Goal: Task Accomplishment & Management: Manage account settings

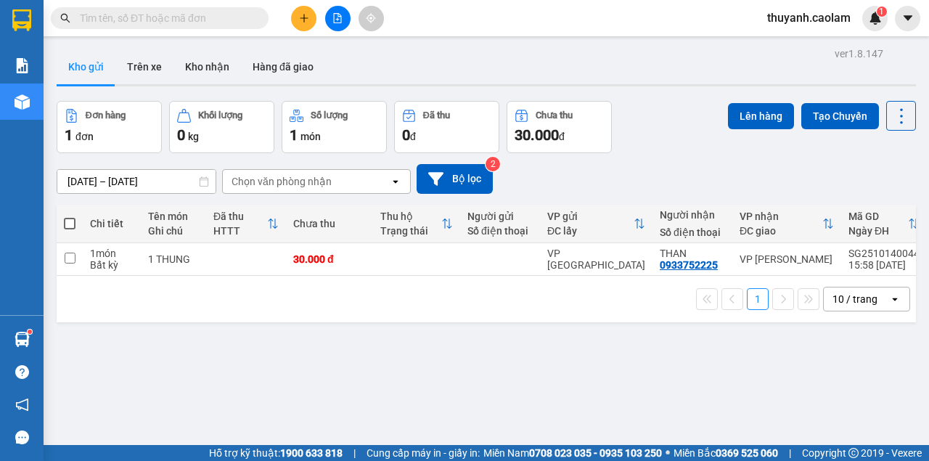
scroll to position [67, 0]
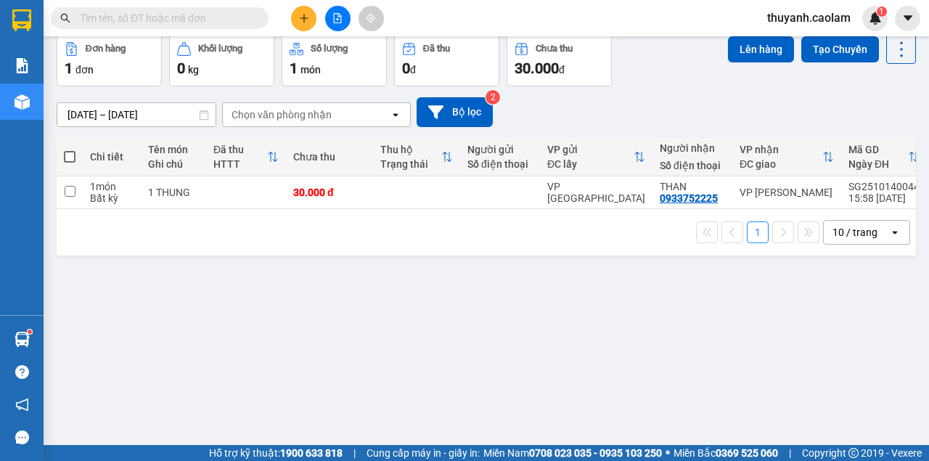
click at [71, 142] on th at bounding box center [70, 157] width 26 height 38
click at [70, 150] on label at bounding box center [70, 157] width 12 height 15
click at [70, 150] on input "checkbox" at bounding box center [70, 150] width 0 height 0
checkbox input "true"
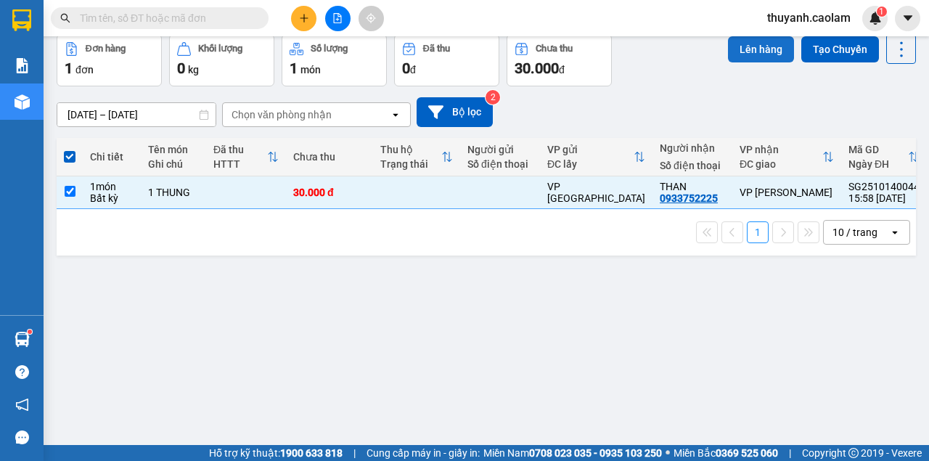
click at [765, 47] on button "Lên hàng" at bounding box center [761, 49] width 66 height 26
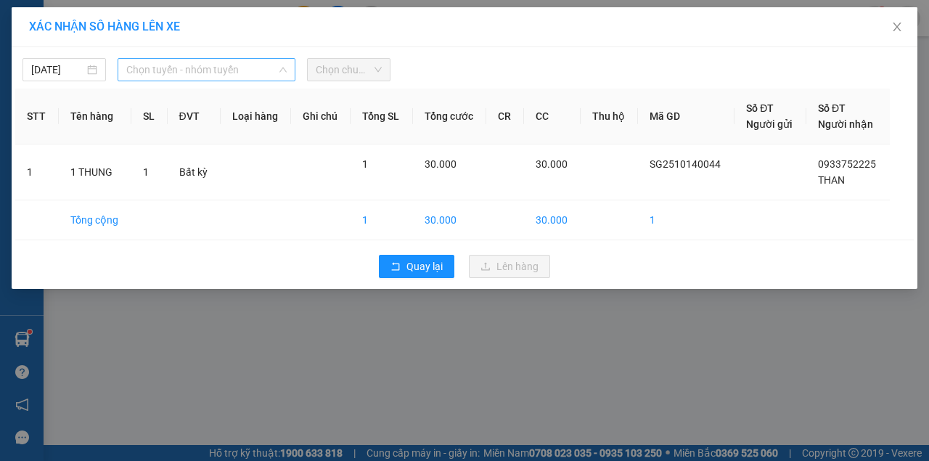
click at [249, 59] on span "Chọn tuyến - nhóm tuyến" at bounding box center [206, 70] width 160 height 22
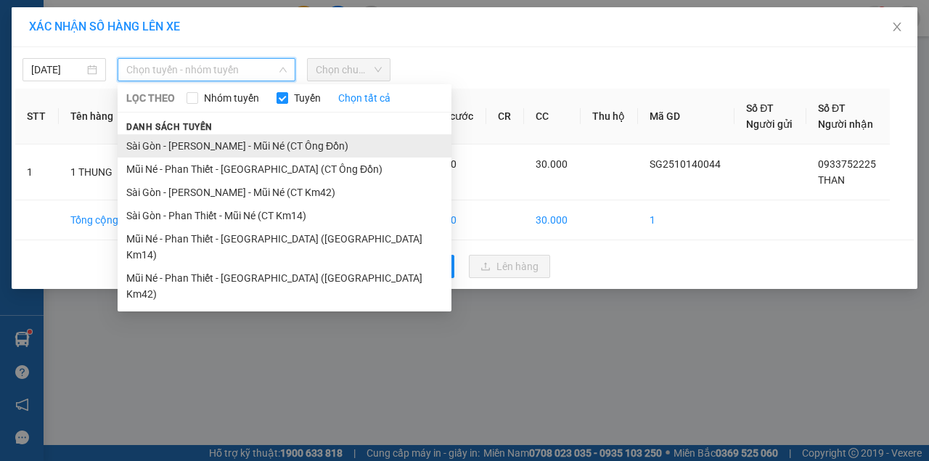
click at [318, 144] on li "Sài Gòn - [PERSON_NAME] - Mũi Né (CT Ông Đồn)" at bounding box center [285, 145] width 334 height 23
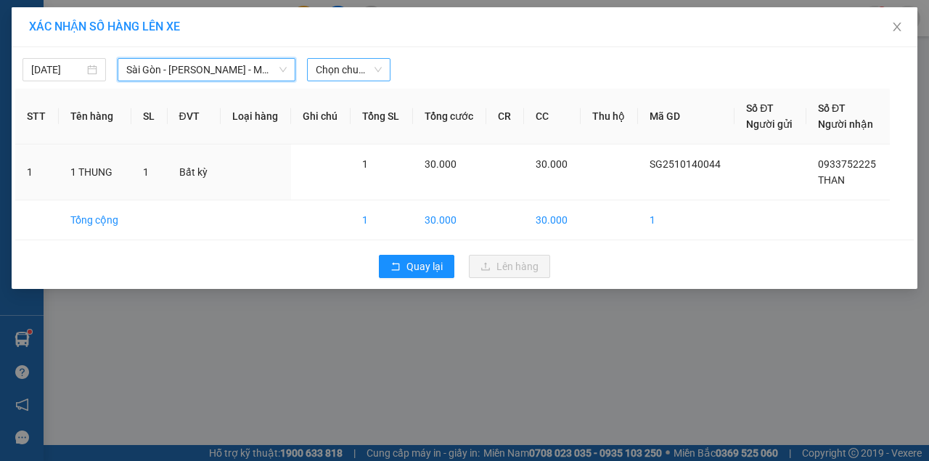
click at [363, 80] on span "Chọn chuyến" at bounding box center [349, 70] width 66 height 22
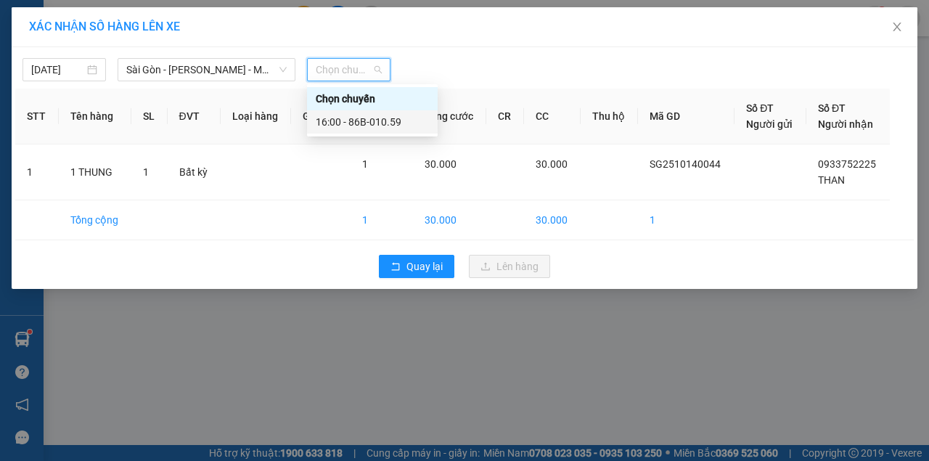
click at [366, 120] on div "16:00 - 86B-010.59" at bounding box center [372, 122] width 113 height 16
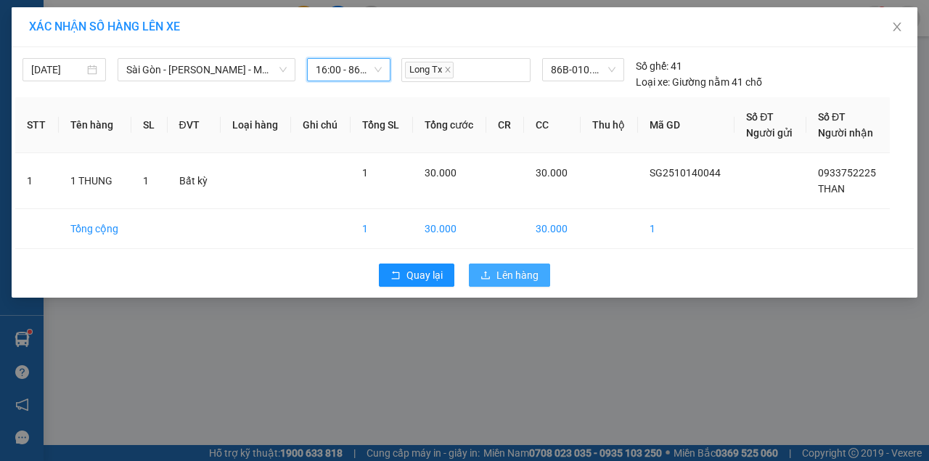
click at [517, 273] on span "Lên hàng" at bounding box center [517, 275] width 42 height 16
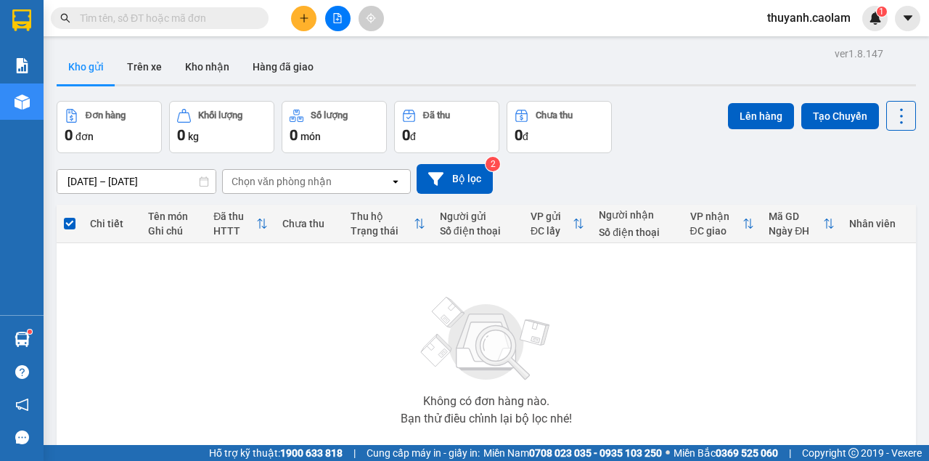
click at [341, 17] on icon "file-add" at bounding box center [337, 18] width 10 height 10
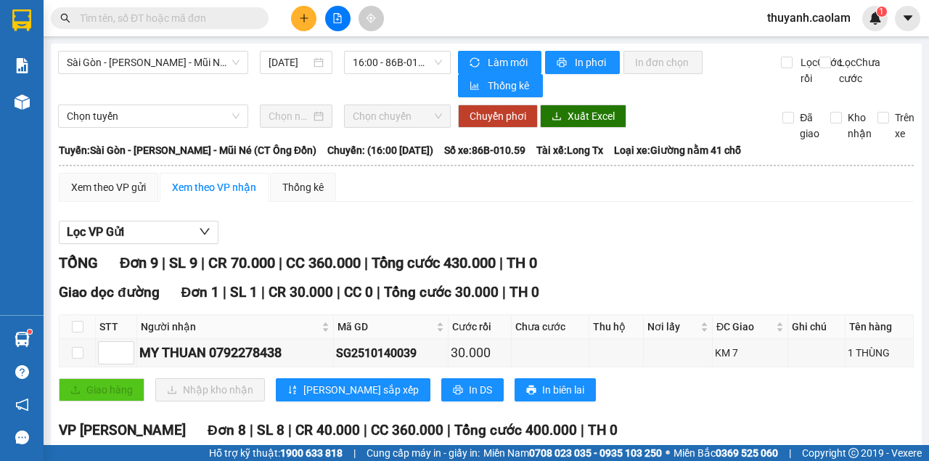
click at [57, 28] on span at bounding box center [160, 18] width 218 height 22
click at [28, 19] on img at bounding box center [21, 20] width 19 height 22
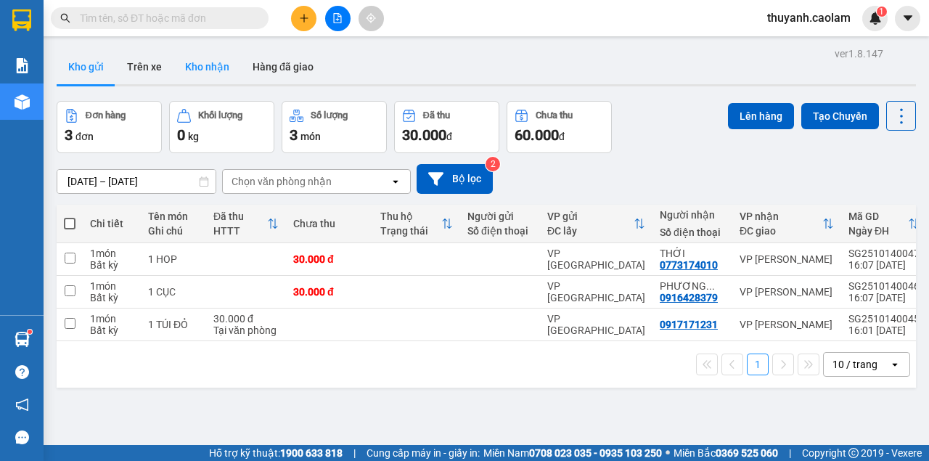
click at [216, 70] on button "Kho nhận" at bounding box center [207, 66] width 68 height 35
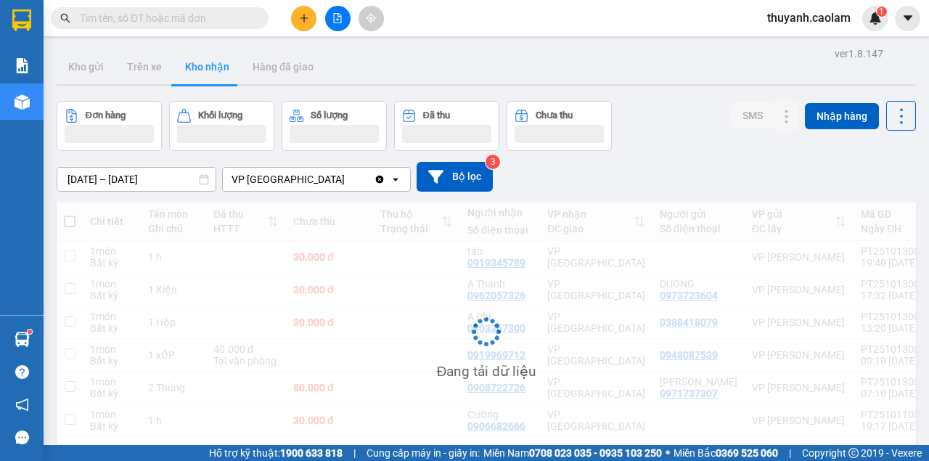
click at [235, 13] on input "text" at bounding box center [165, 18] width 171 height 16
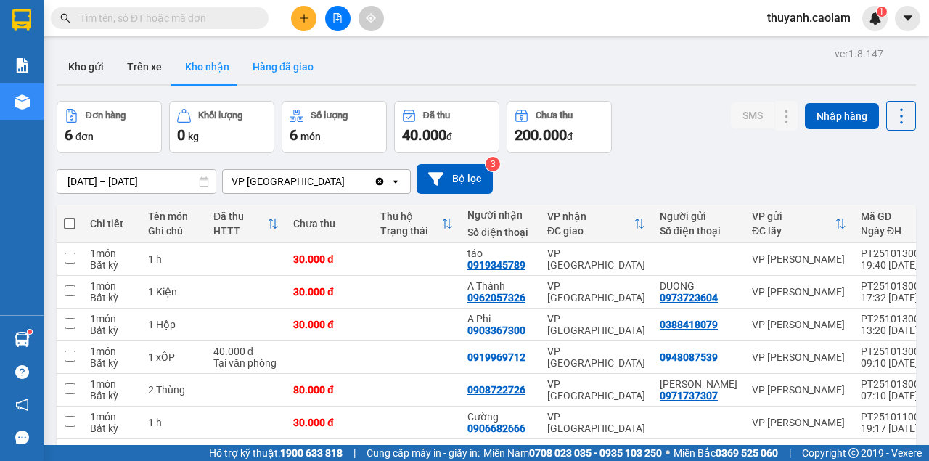
click at [276, 52] on button "Hàng đã giao" at bounding box center [283, 66] width 84 height 35
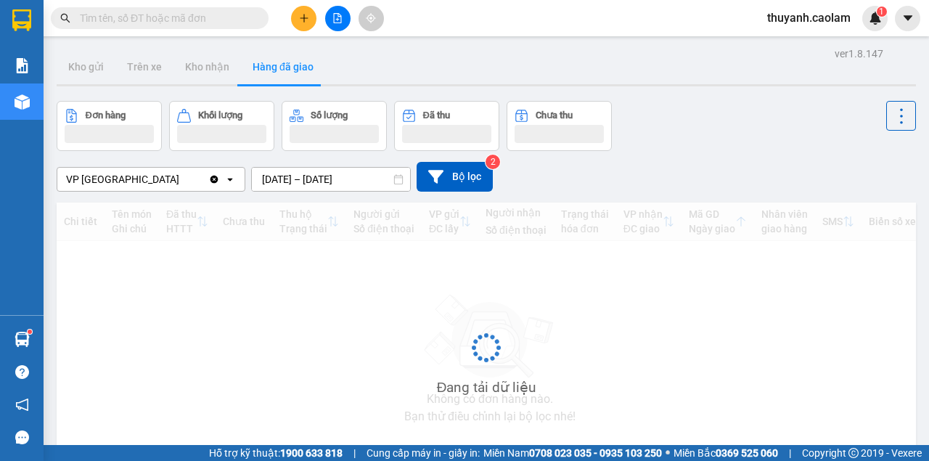
click at [281, 65] on button "Hàng đã giao" at bounding box center [283, 66] width 84 height 35
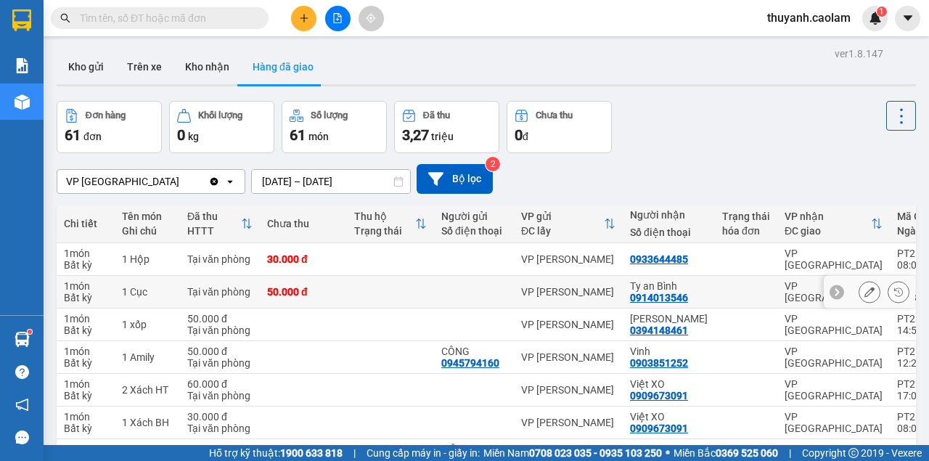
click at [864, 295] on icon at bounding box center [869, 292] width 10 height 10
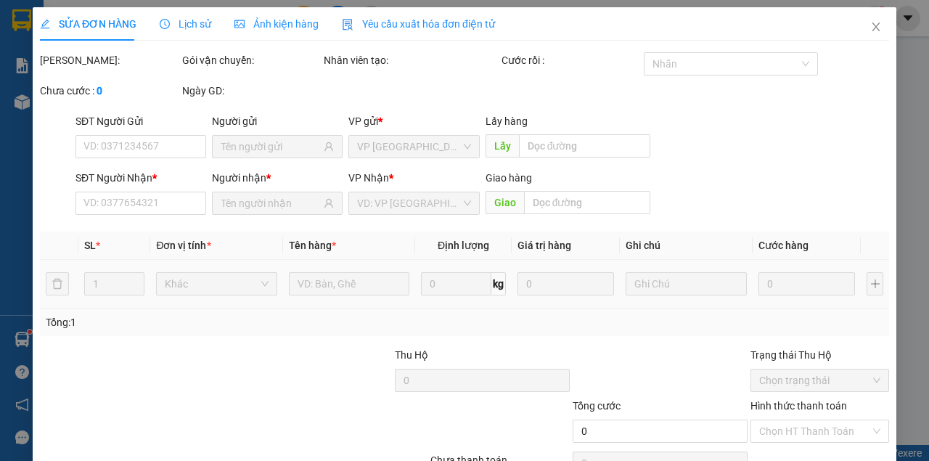
type input "0914013546"
type input "Ty an Bình"
type input "50.000"
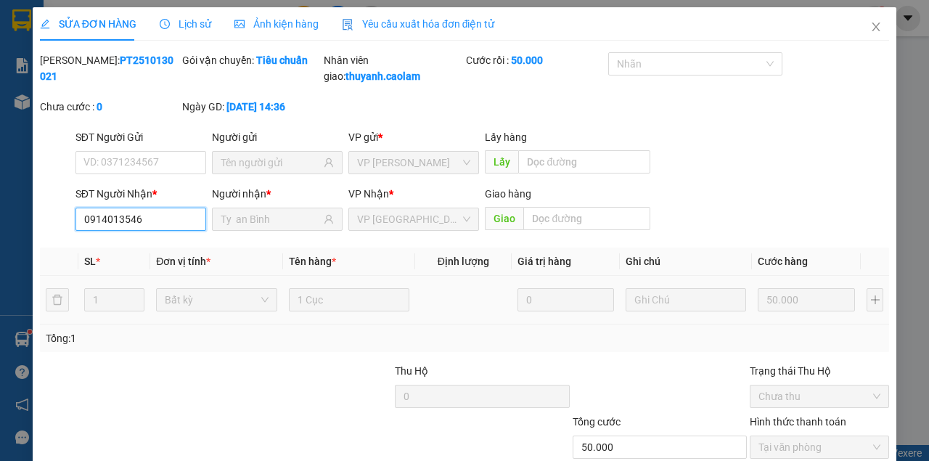
click at [155, 225] on input "0914013546" at bounding box center [140, 219] width 131 height 23
click at [157, 225] on input "0914013546" at bounding box center [140, 219] width 131 height 23
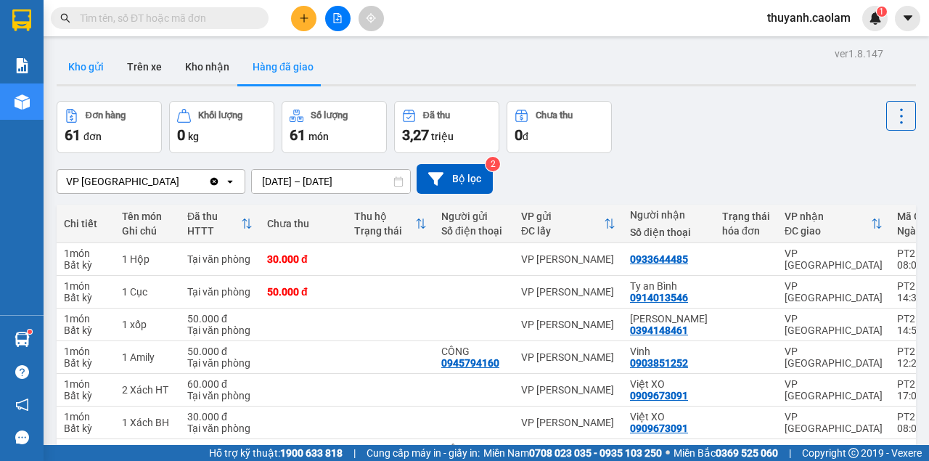
click at [65, 72] on button "Kho gửi" at bounding box center [86, 66] width 59 height 35
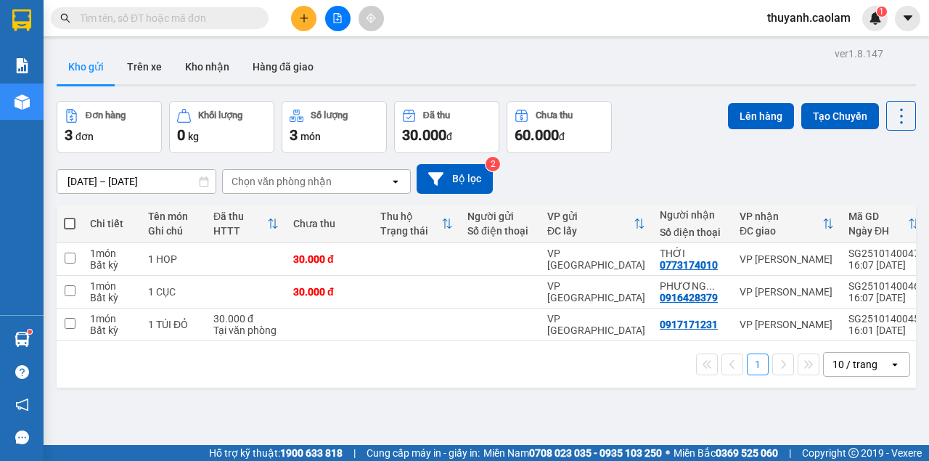
click at [156, 20] on input "text" at bounding box center [165, 18] width 171 height 16
paste input "0914013546"
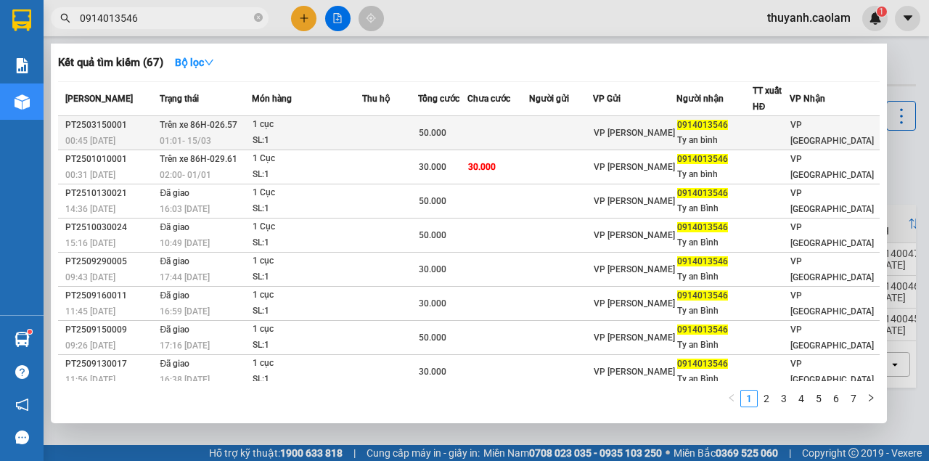
type input "0914013546"
click at [566, 132] on td at bounding box center [561, 133] width 64 height 34
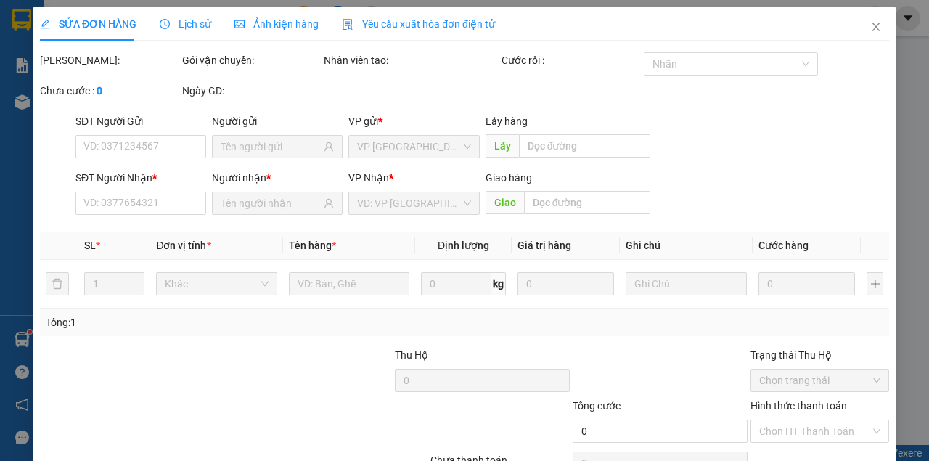
type input "0914013546"
type input "Ty an bình"
type input "50.000"
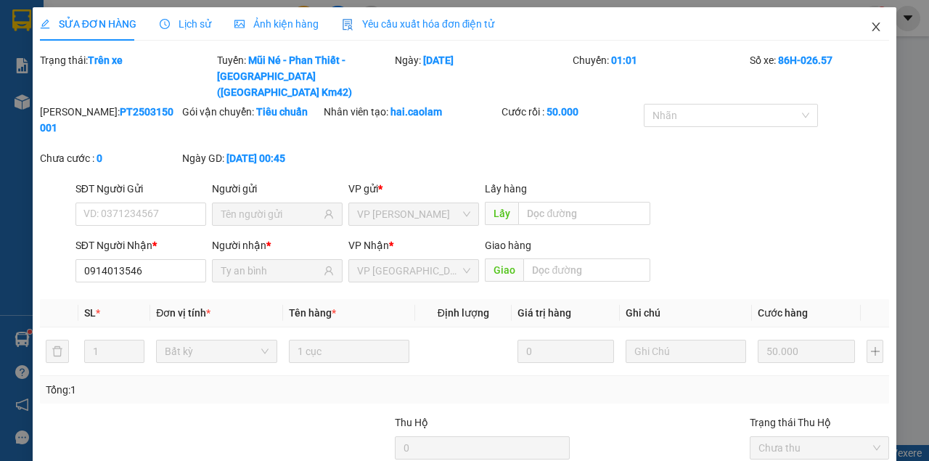
click at [872, 29] on icon "close" at bounding box center [876, 27] width 8 height 9
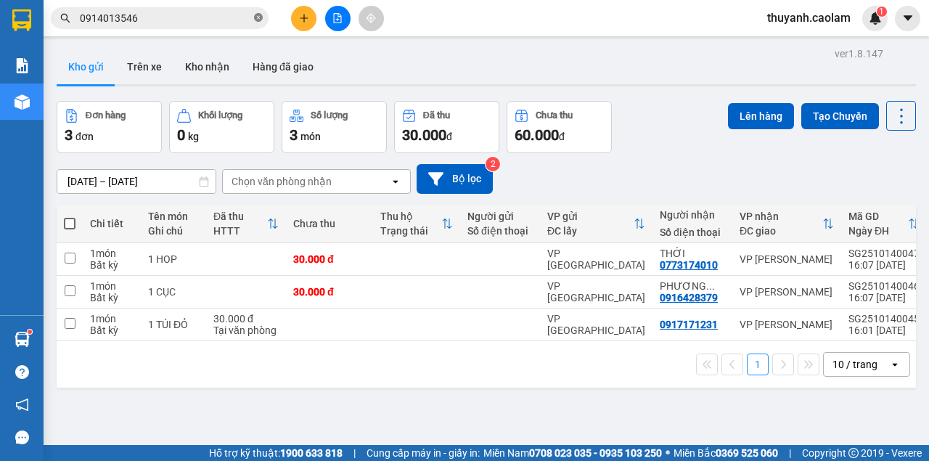
click at [258, 19] on icon "close-circle" at bounding box center [258, 17] width 9 height 9
click at [213, 19] on input "text" at bounding box center [165, 18] width 171 height 16
paste input "0914013546"
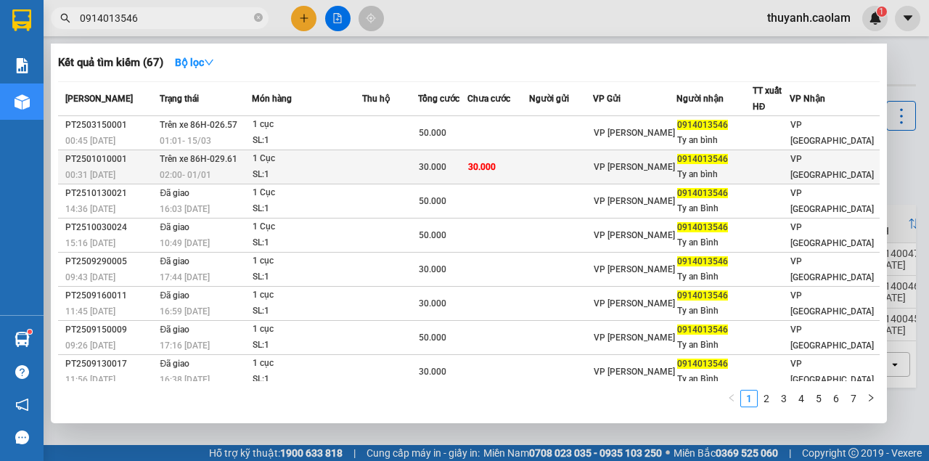
type input "0914013546"
click at [330, 170] on div "SL: 1" at bounding box center [307, 175] width 109 height 16
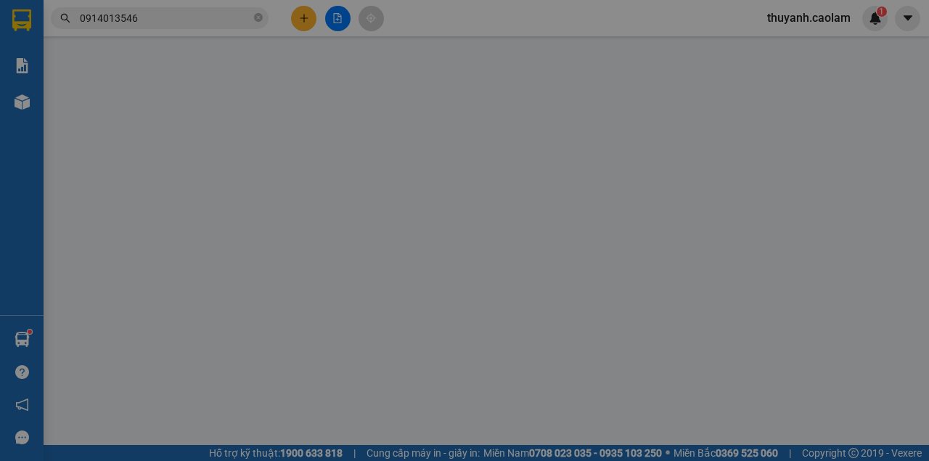
type input "0914013546"
type input "Ty an bình"
type input "30.000"
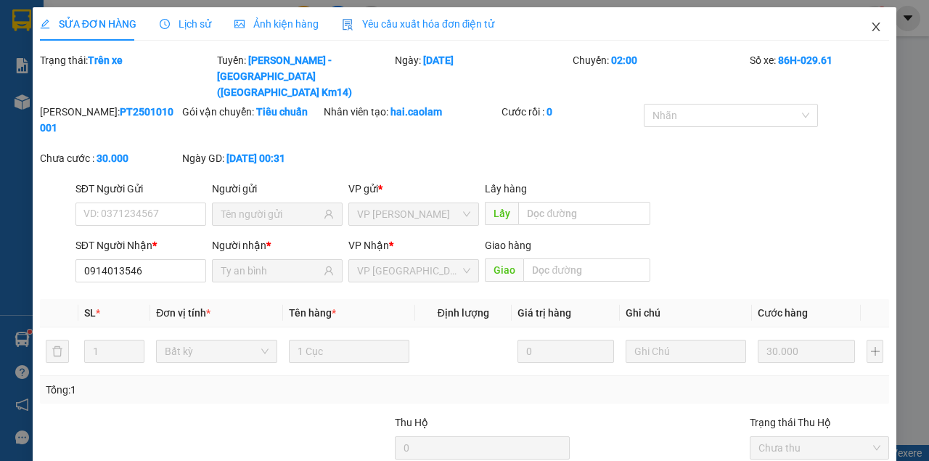
click at [872, 23] on icon "close" at bounding box center [876, 27] width 12 height 12
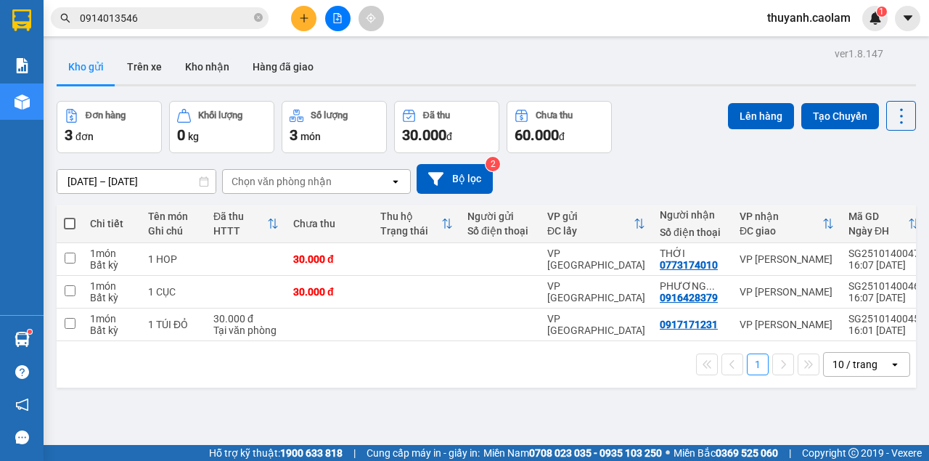
click at [208, 9] on span "0914013546" at bounding box center [160, 18] width 218 height 22
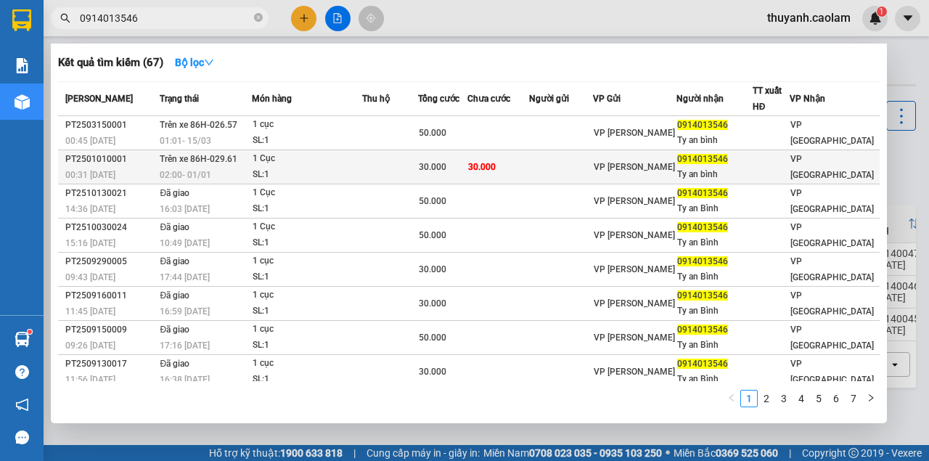
click at [298, 167] on div "SL: 1" at bounding box center [307, 175] width 109 height 16
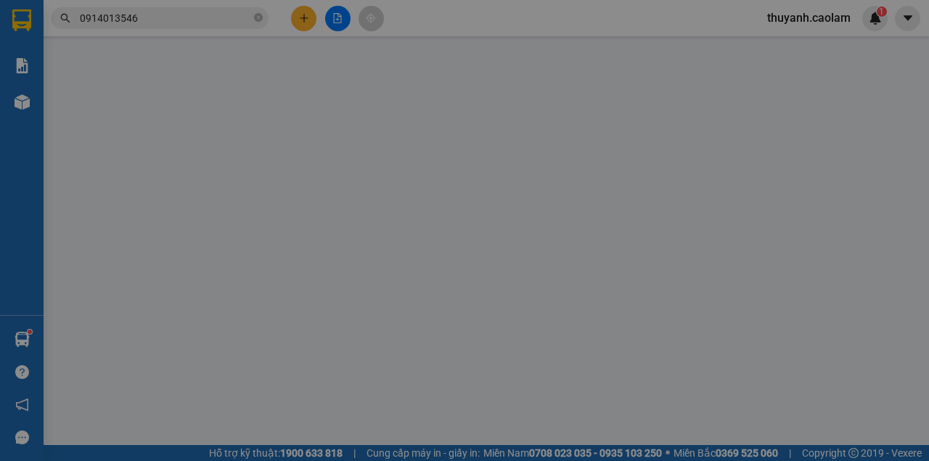
type input "0914013546"
type input "Ty an bình"
type input "30.000"
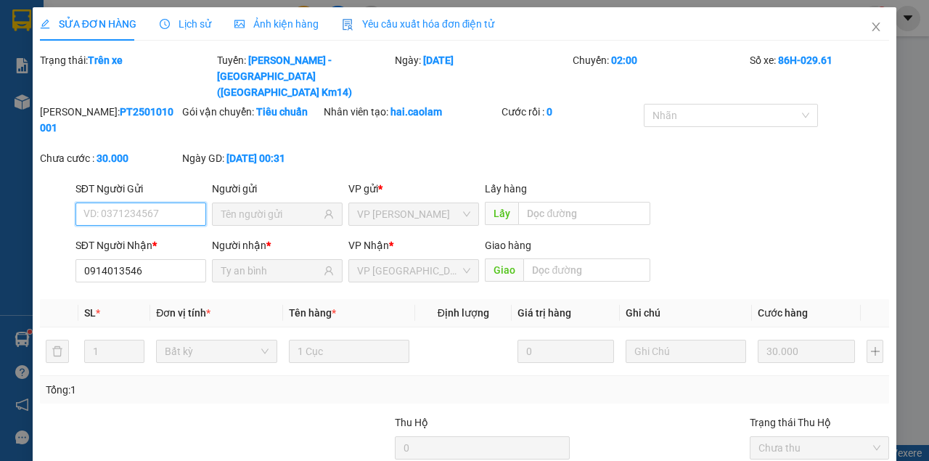
scroll to position [129, 0]
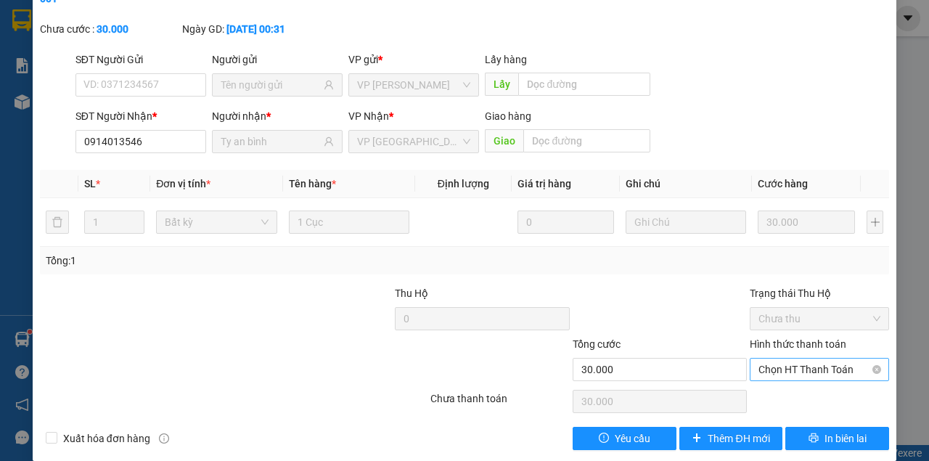
click at [832, 363] on div "Hình thức thanh toán Chọn HT Thanh Toán" at bounding box center [819, 361] width 139 height 51
click at [800, 364] on div "Hình thức thanh toán Chọn HT Thanh Toán" at bounding box center [819, 361] width 139 height 51
click at [805, 359] on span "Chọn HT Thanh Toán" at bounding box center [820, 370] width 122 height 22
click at [800, 383] on div "Tại văn phòng" at bounding box center [813, 382] width 120 height 16
type input "0"
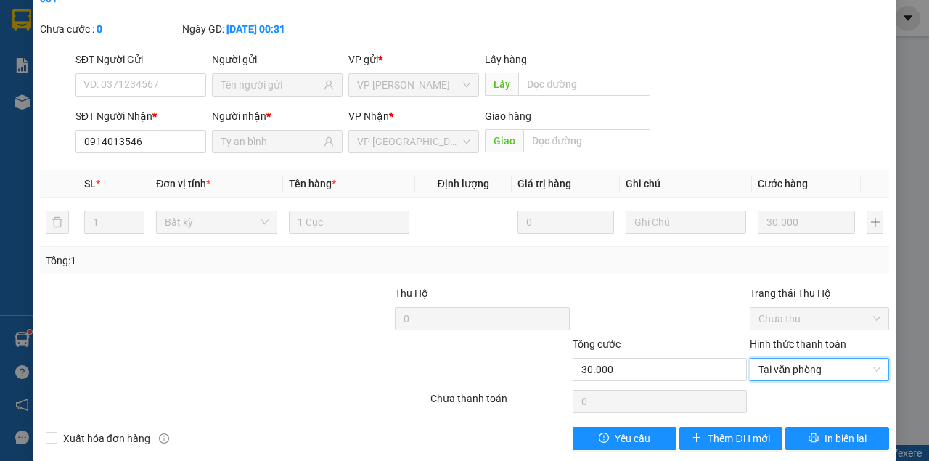
scroll to position [0, 0]
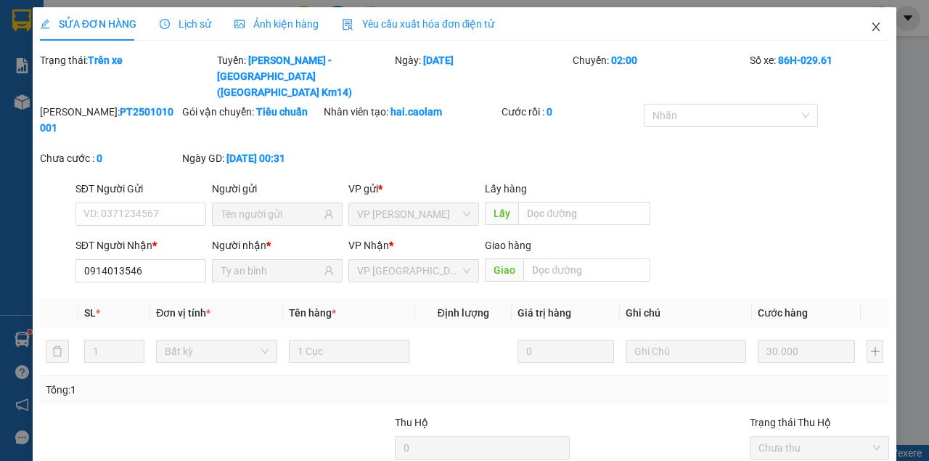
click at [861, 29] on span "Close" at bounding box center [876, 27] width 41 height 41
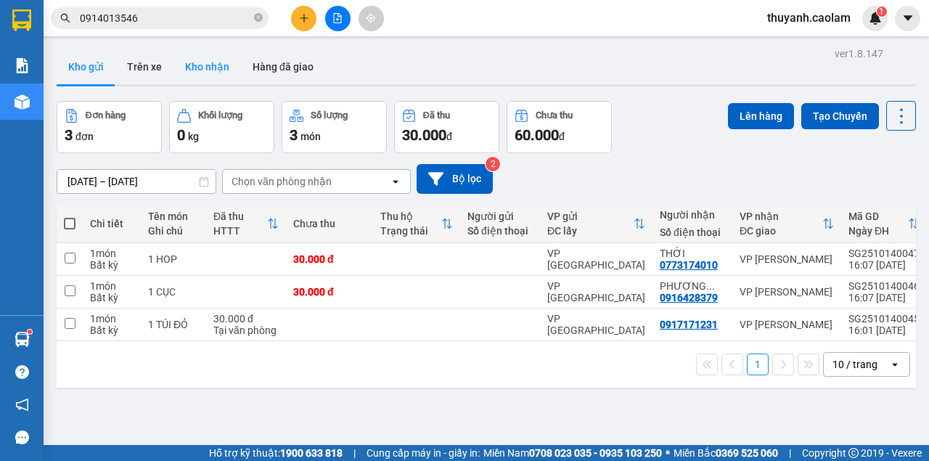
click at [210, 67] on button "Kho nhận" at bounding box center [207, 66] width 68 height 35
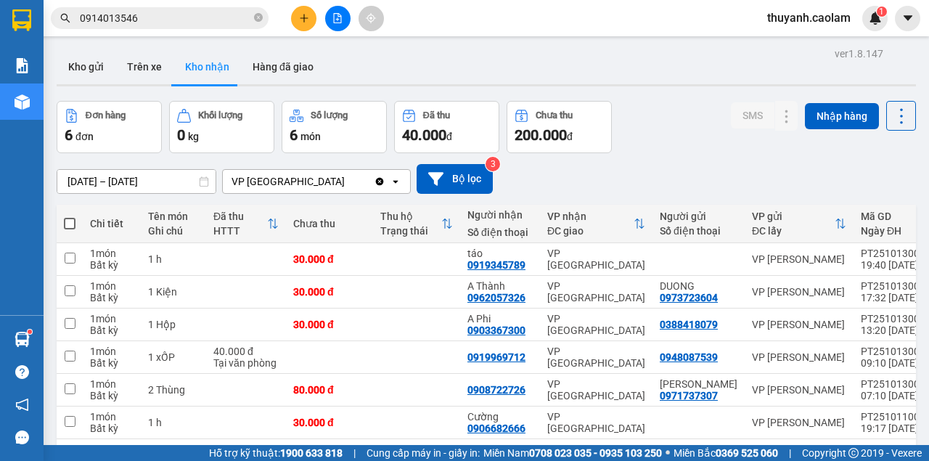
scroll to position [67, 0]
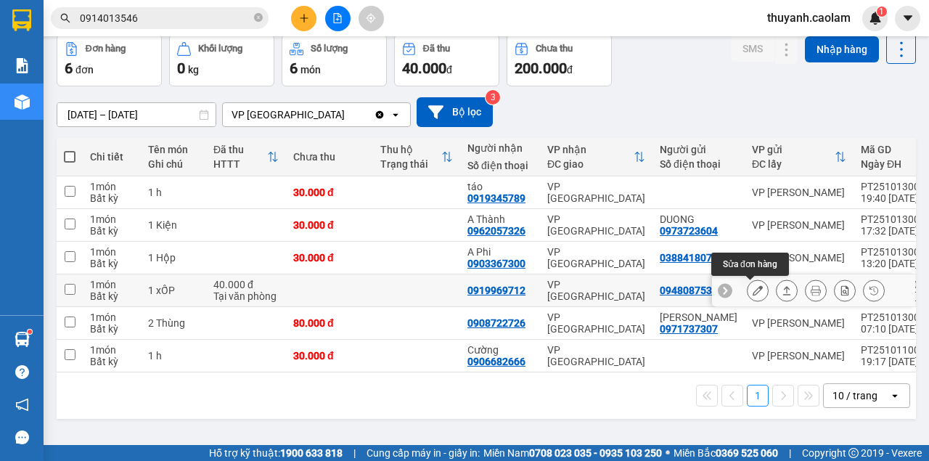
click at [753, 292] on icon at bounding box center [758, 290] width 10 height 10
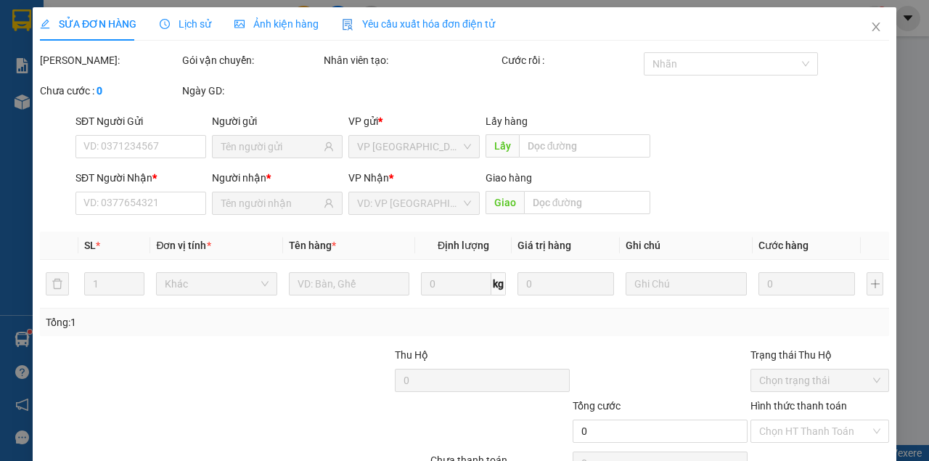
type input "0948087539"
type input "0919969712"
type input "40.000"
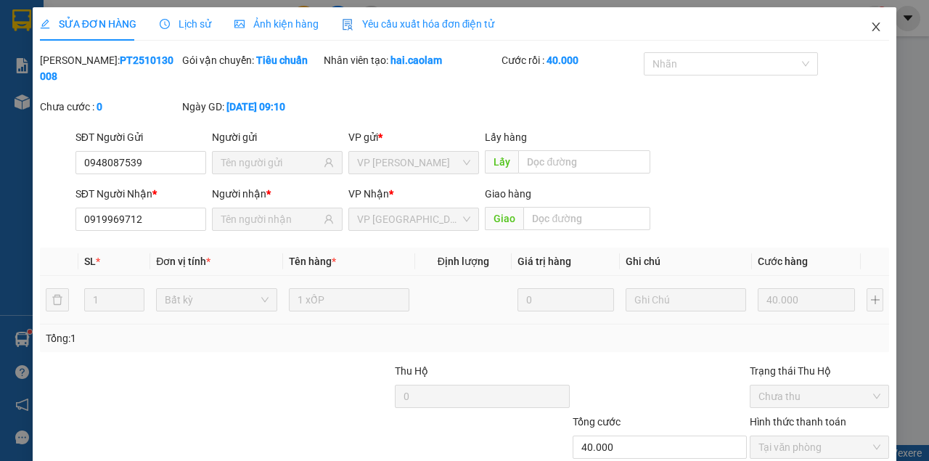
click at [870, 32] on icon "close" at bounding box center [876, 27] width 12 height 12
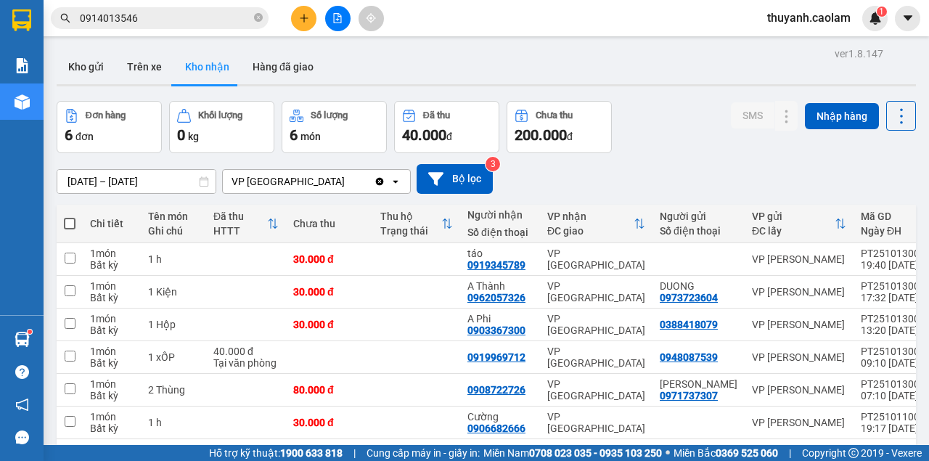
click at [337, 19] on icon "file-add" at bounding box center [338, 18] width 8 height 10
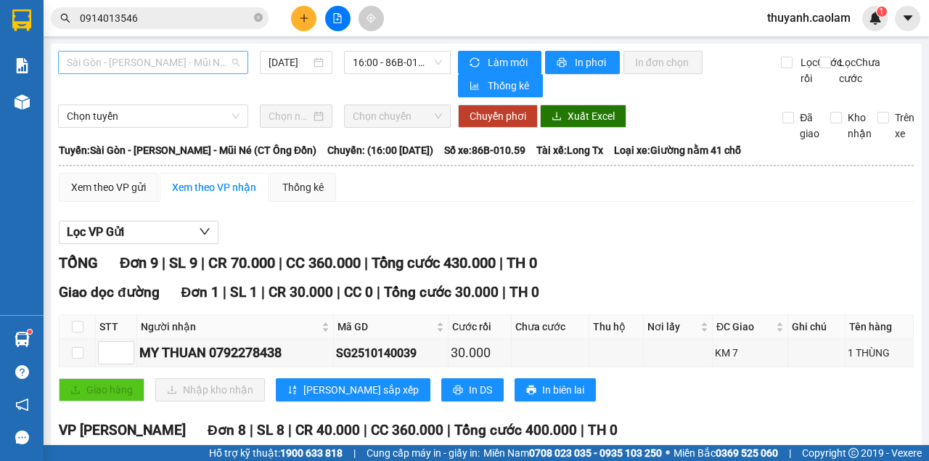
click at [150, 61] on span "Sài Gòn - [PERSON_NAME] - Mũi Né (CT Ông Đồn)" at bounding box center [153, 63] width 173 height 22
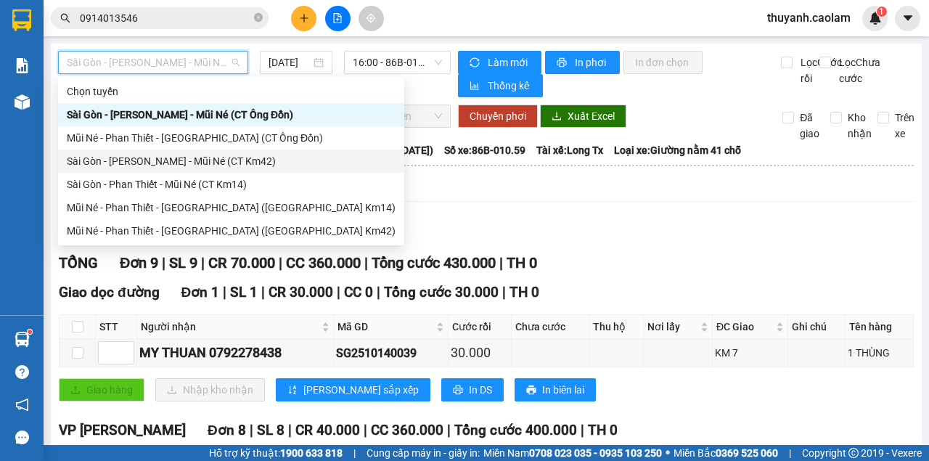
click at [218, 163] on div "Sài Gòn - [PERSON_NAME] - Mũi Né (CT Km42)" at bounding box center [231, 161] width 329 height 16
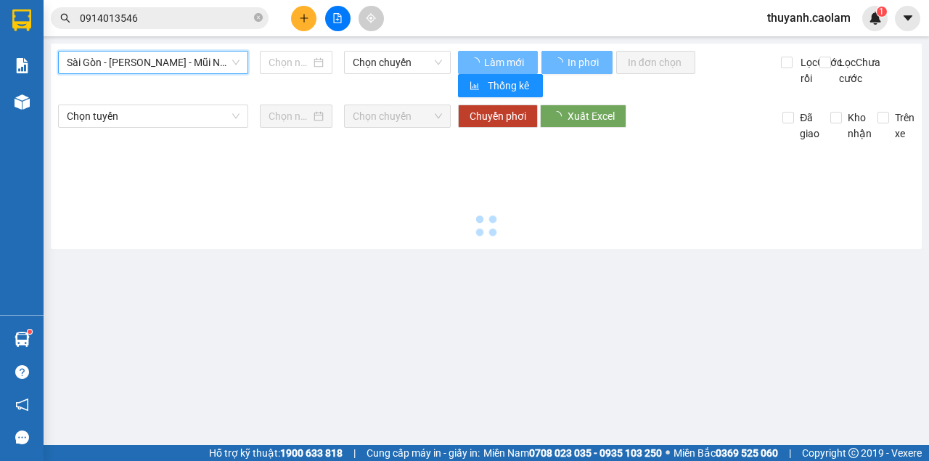
type input "[DATE]"
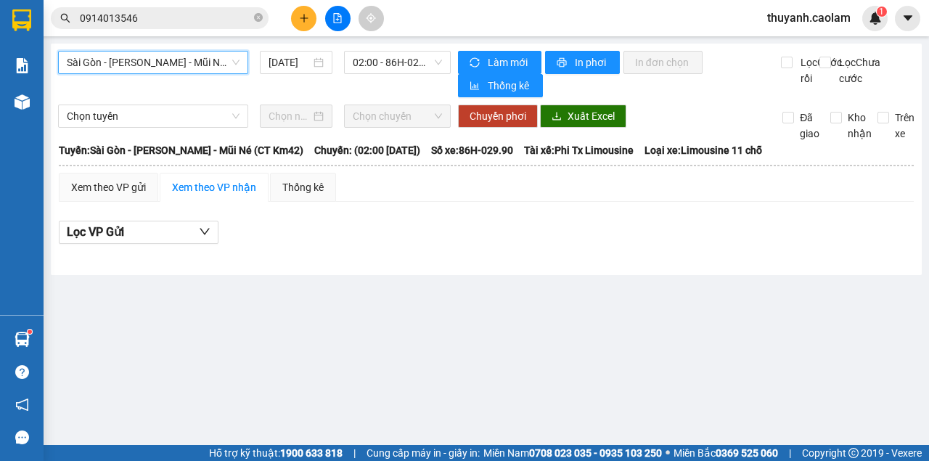
click at [187, 57] on span "Sài Gòn - [PERSON_NAME] - Mũi Né (CT Km42)" at bounding box center [153, 63] width 173 height 22
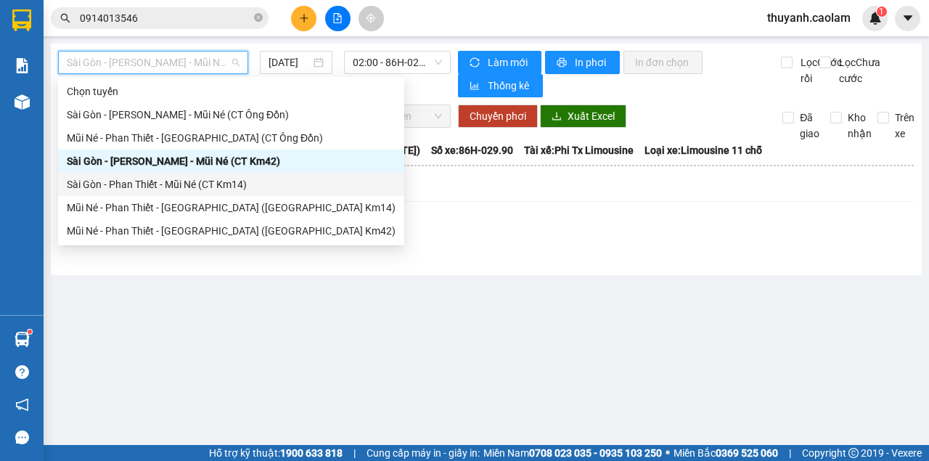
click at [244, 182] on div "Sài Gòn - Phan Thiết - Mũi Né (CT Km14)" at bounding box center [231, 184] width 329 height 16
type input "[DATE]"
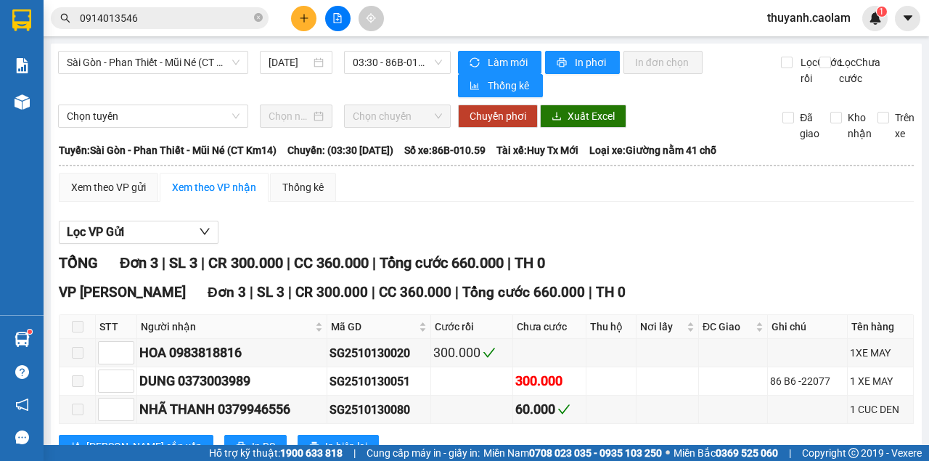
click at [240, 47] on div "Sài Gòn - Phan Thiết - Mũi Né (CT Km14) [DATE] 03:30 - 86B-010.59 Làm mới In ph…" at bounding box center [486, 268] width 871 height 448
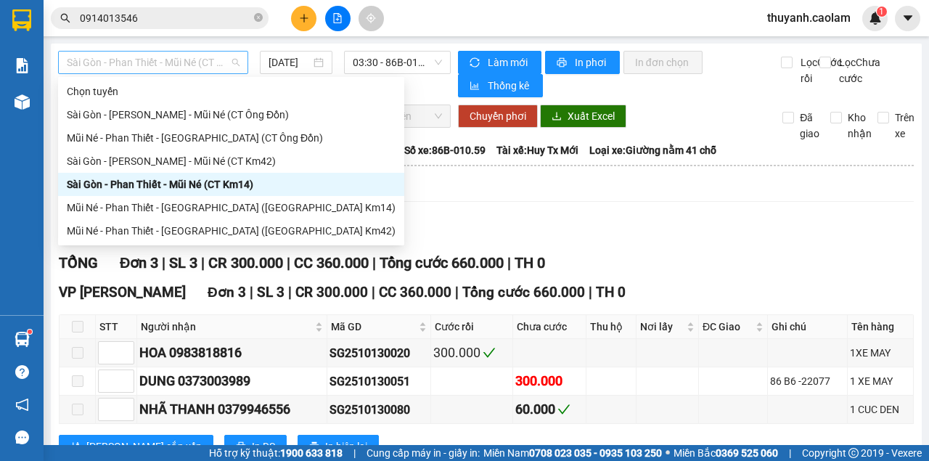
click at [218, 58] on span "Sài Gòn - Phan Thiết - Mũi Né (CT Km14)" at bounding box center [153, 63] width 173 height 22
click at [224, 205] on div "Mũi Né - Phan Thiết - [GEOGRAPHIC_DATA] ([GEOGRAPHIC_DATA] Km14)" at bounding box center [231, 208] width 329 height 16
type input "[DATE]"
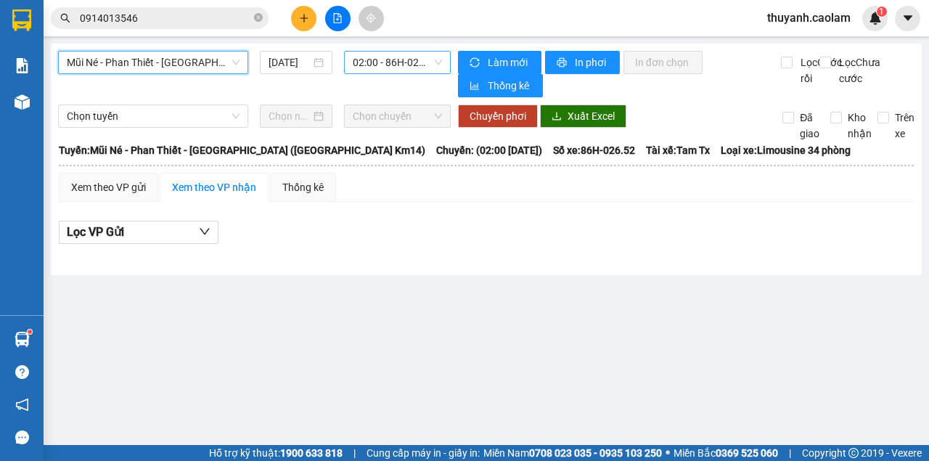
click at [380, 61] on span "02:00 - 86H-026.52" at bounding box center [397, 63] width 89 height 22
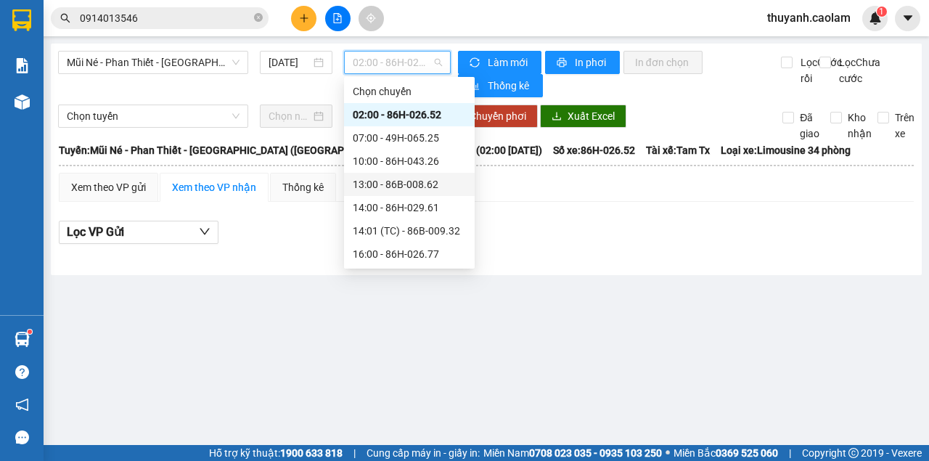
click at [417, 186] on div "13:00 - 86B-008.62" at bounding box center [409, 184] width 113 height 16
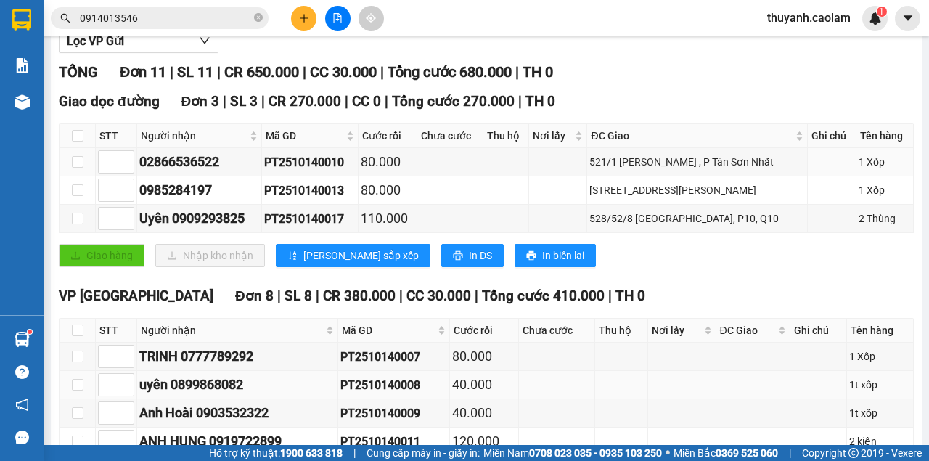
scroll to position [336, 0]
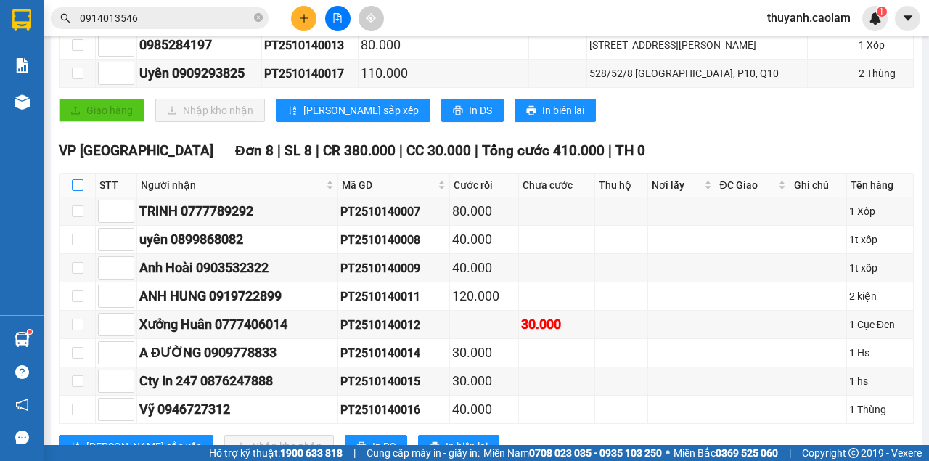
click at [78, 184] on input "checkbox" at bounding box center [78, 185] width 12 height 12
checkbox input "true"
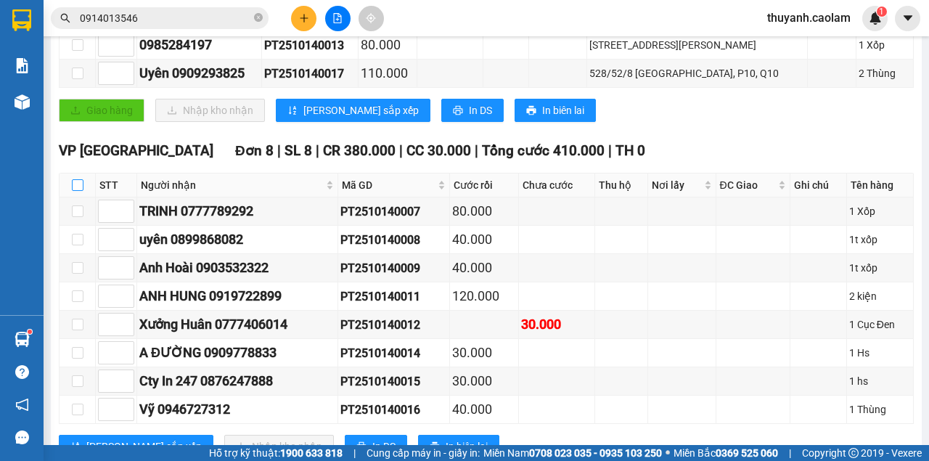
checkbox input "true"
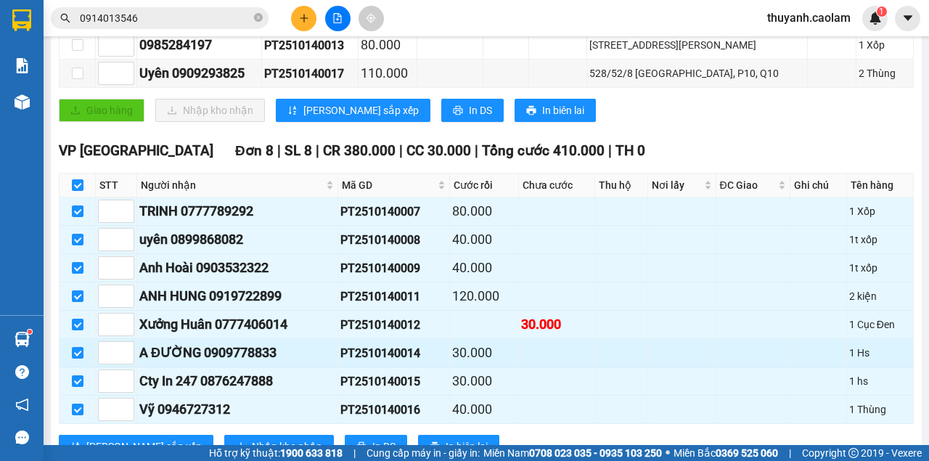
scroll to position [385, 0]
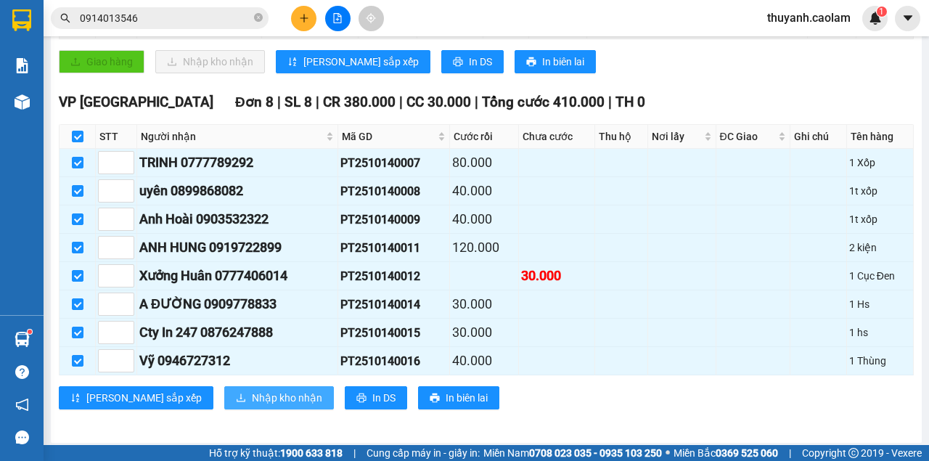
click at [252, 395] on span "Nhập kho nhận" at bounding box center [287, 398] width 70 height 16
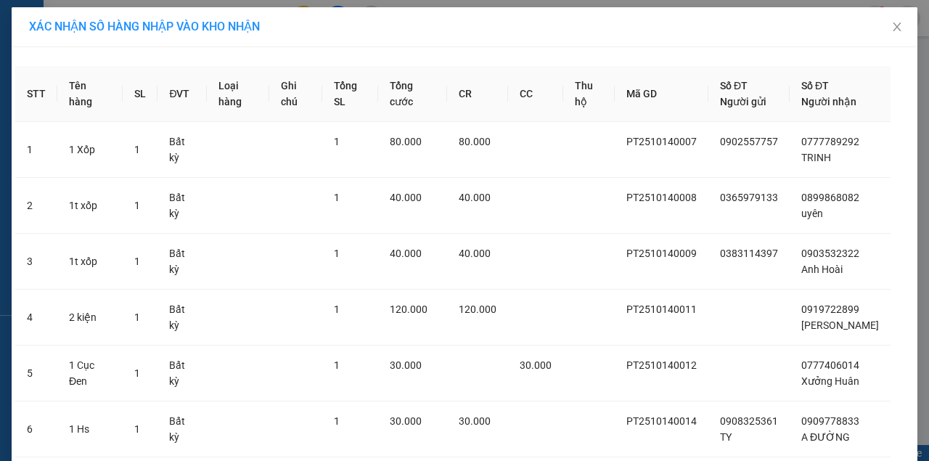
scroll to position [211, 0]
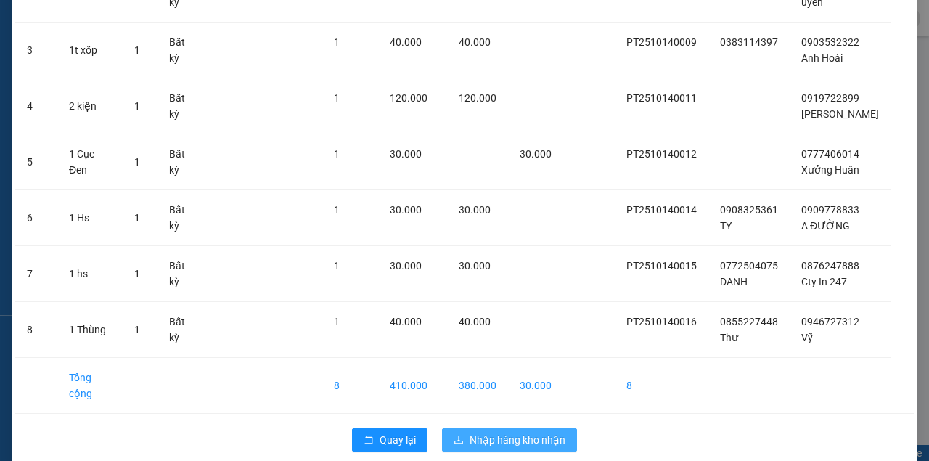
click at [504, 432] on span "Nhập hàng kho nhận" at bounding box center [518, 440] width 96 height 16
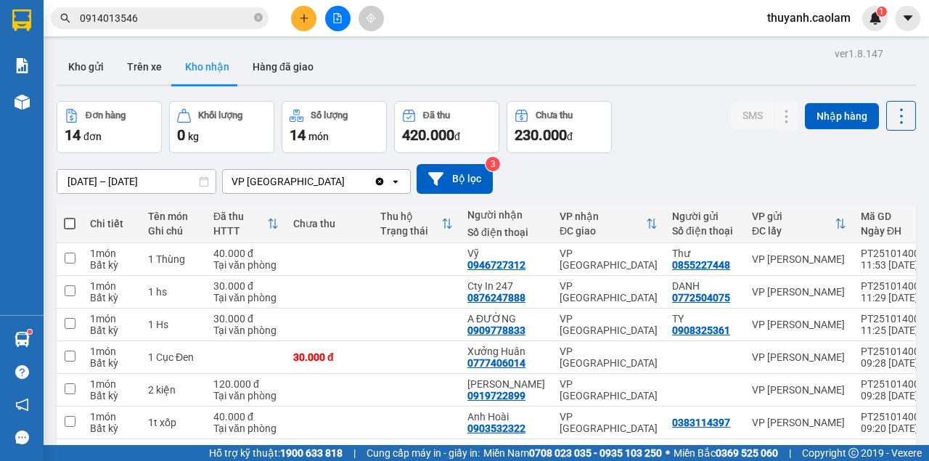
click at [330, 21] on button at bounding box center [337, 18] width 25 height 25
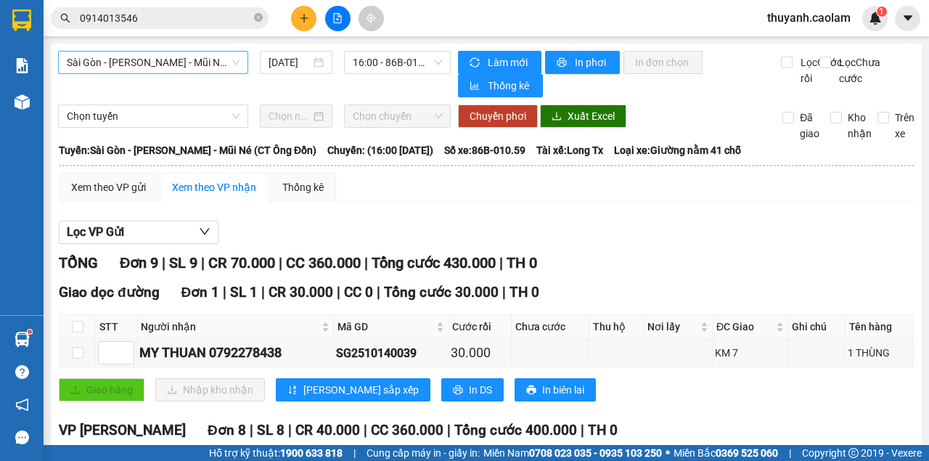
click at [192, 61] on span "Sài Gòn - [PERSON_NAME] - Mũi Né (CT Ông Đồn)" at bounding box center [153, 63] width 173 height 22
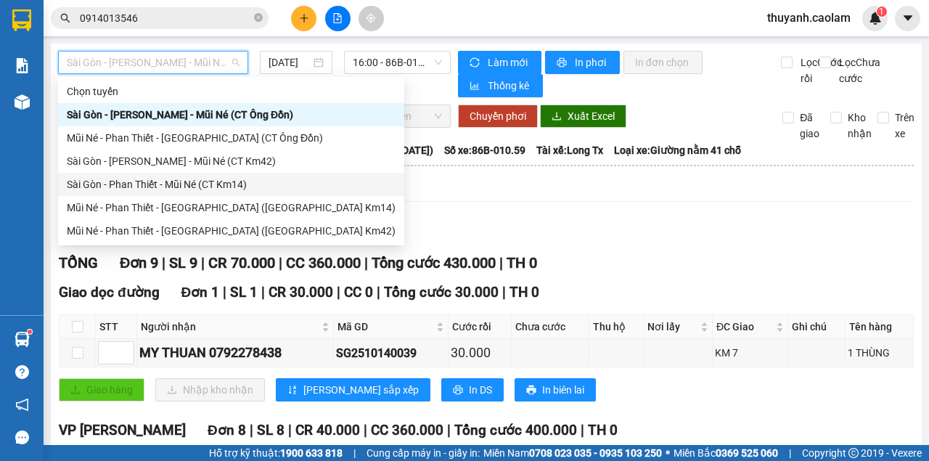
click at [224, 189] on div "Sài Gòn - Phan Thiết - Mũi Né (CT Km14)" at bounding box center [231, 184] width 329 height 16
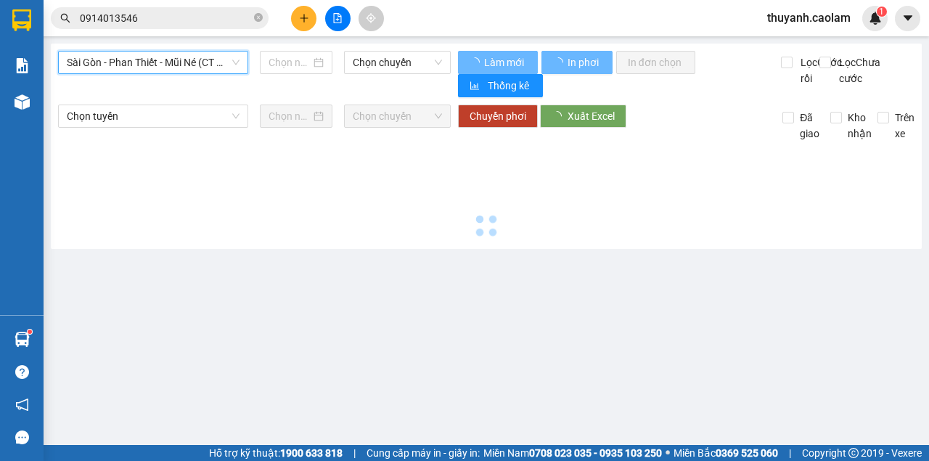
type input "[DATE]"
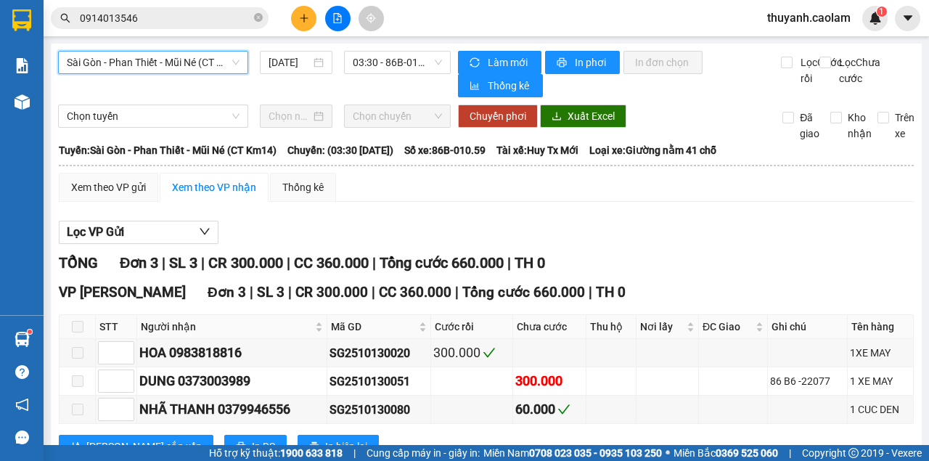
click at [207, 68] on span "Sài Gòn - Phan Thiết - Mũi Né (CT Km14)" at bounding box center [153, 63] width 173 height 22
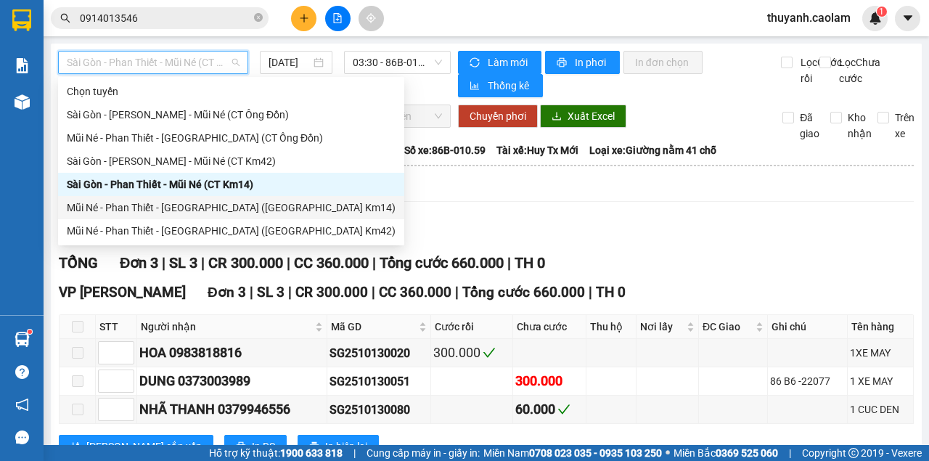
click at [251, 209] on div "Mũi Né - Phan Thiết - [GEOGRAPHIC_DATA] ([GEOGRAPHIC_DATA] Km14)" at bounding box center [231, 208] width 329 height 16
type input "[DATE]"
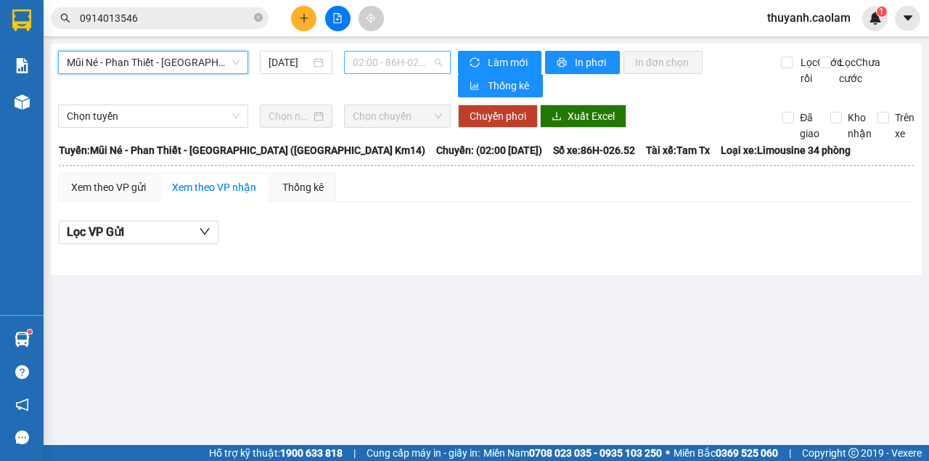
click at [383, 53] on span "02:00 - 86H-026.52" at bounding box center [397, 63] width 89 height 22
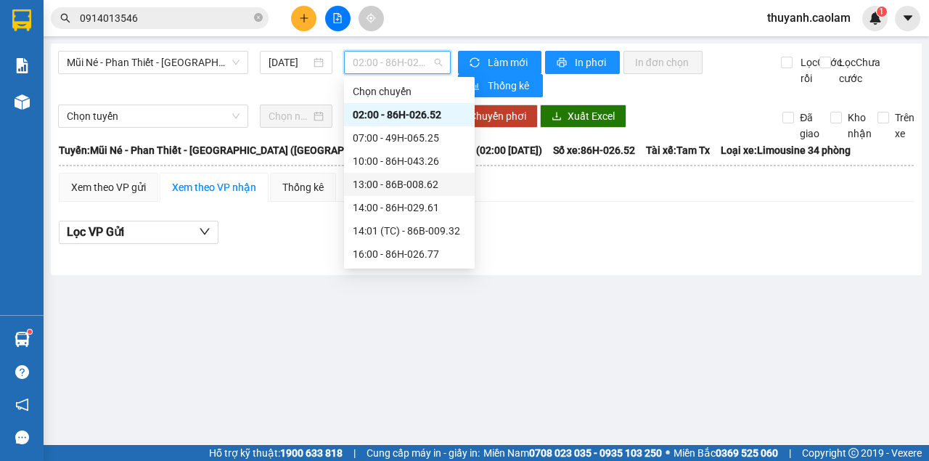
click at [410, 185] on div "13:00 - 86B-008.62" at bounding box center [409, 184] width 113 height 16
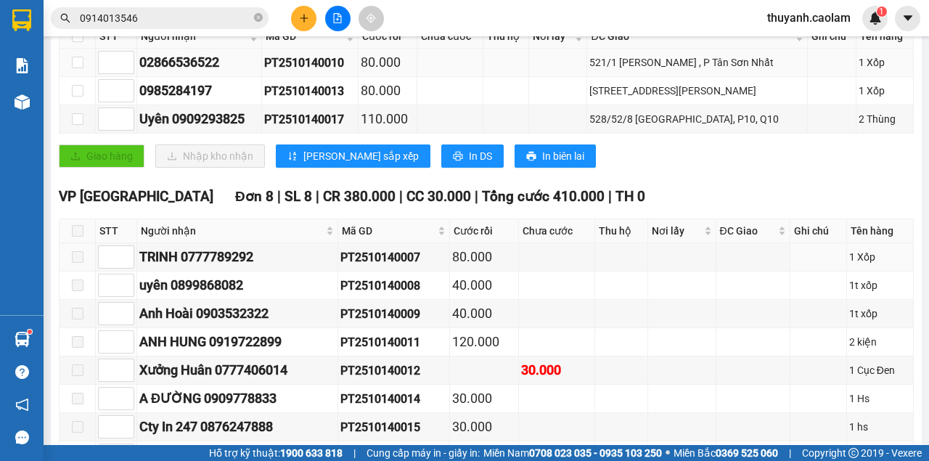
scroll to position [48, 0]
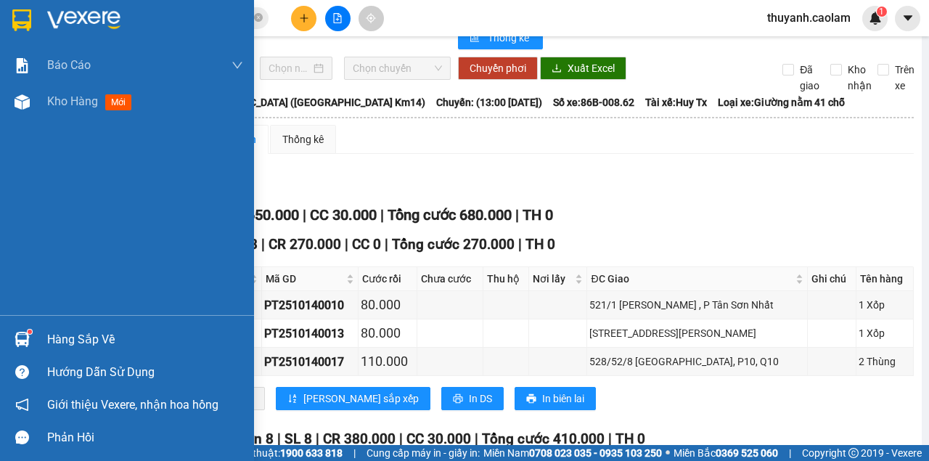
click at [29, 28] on img at bounding box center [21, 20] width 19 height 22
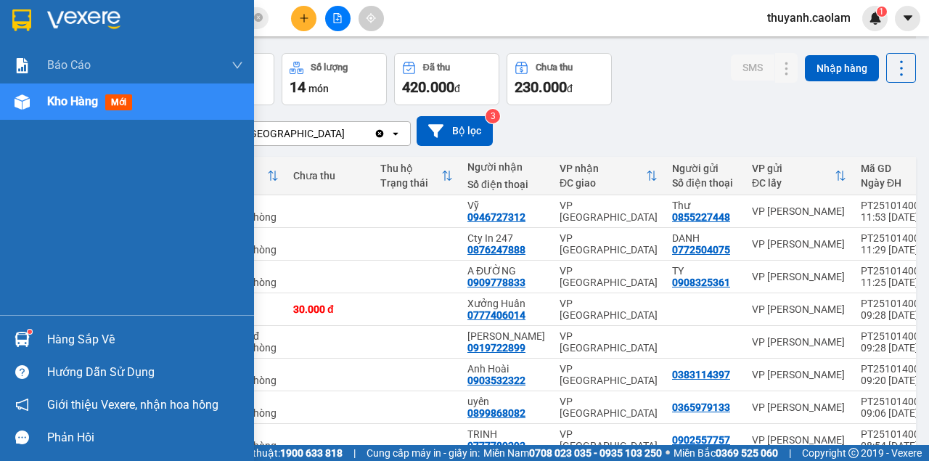
click at [28, 19] on img at bounding box center [21, 20] width 19 height 22
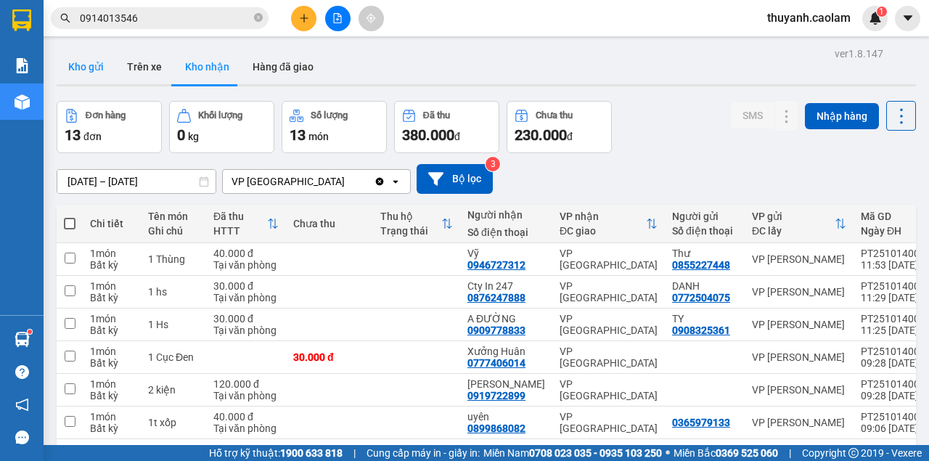
click at [89, 70] on button "Kho gửi" at bounding box center [86, 66] width 59 height 35
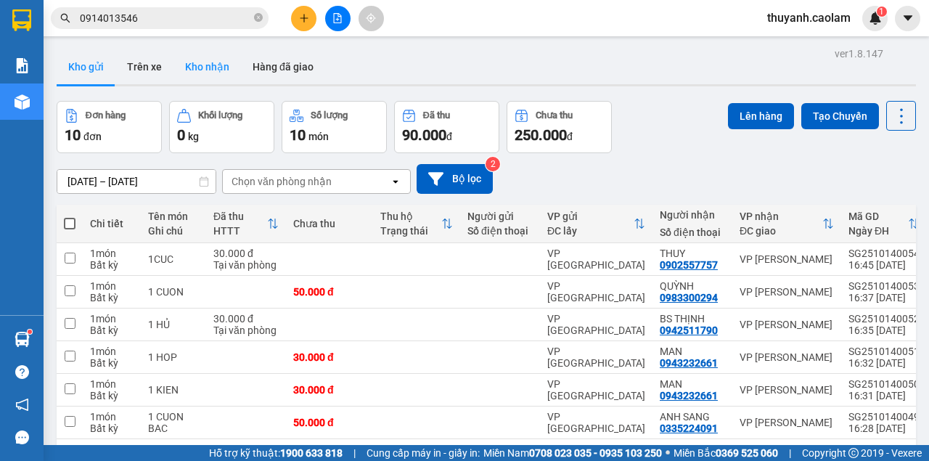
click at [205, 83] on button "Kho nhận" at bounding box center [207, 66] width 68 height 35
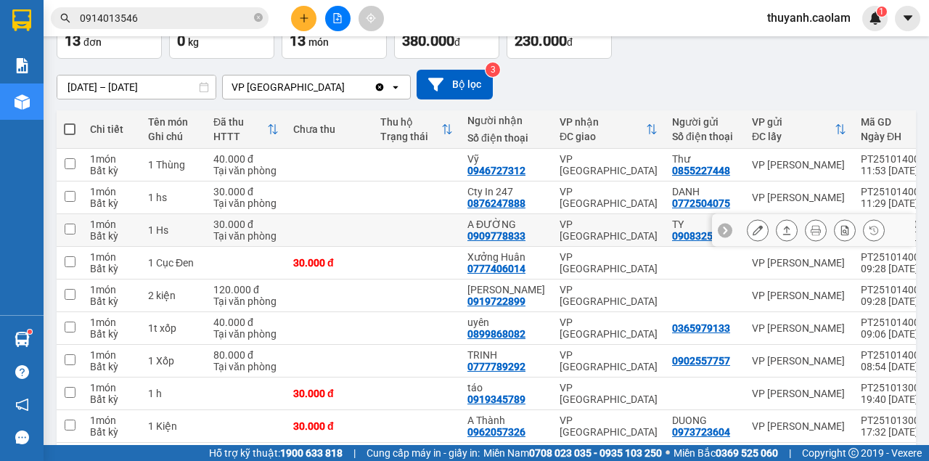
scroll to position [192, 0]
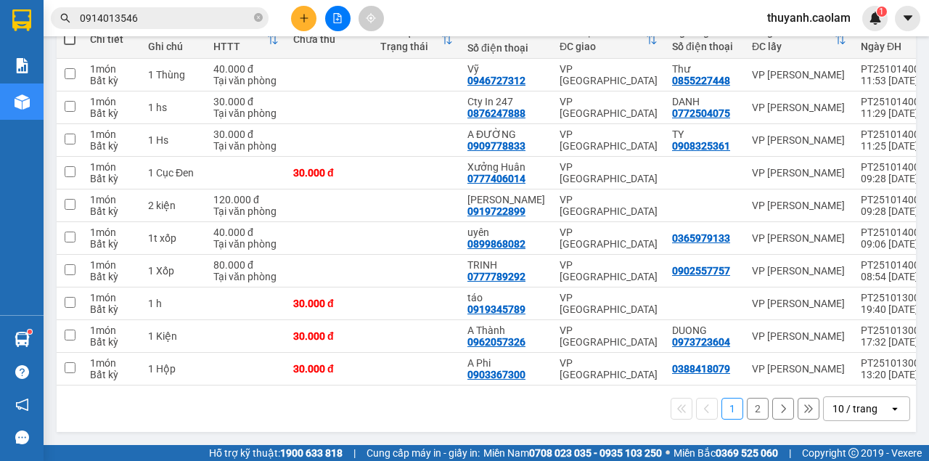
click at [753, 411] on button "2" at bounding box center [758, 409] width 22 height 22
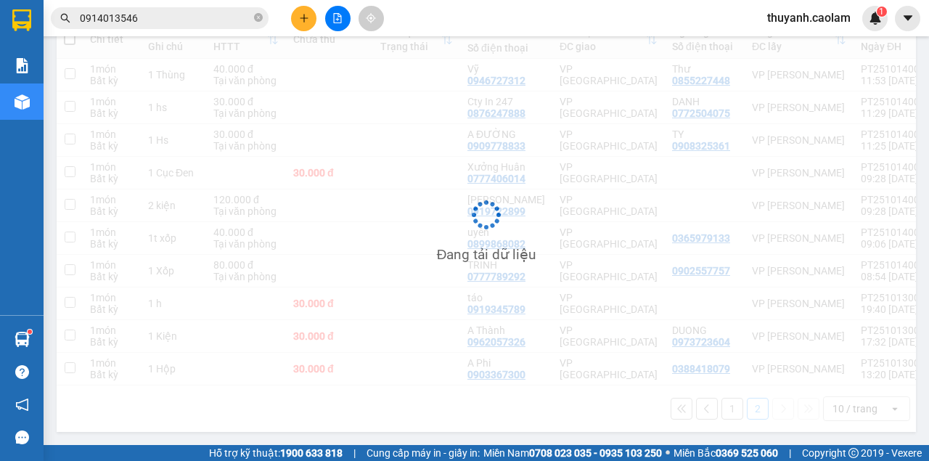
scroll to position [67, 0]
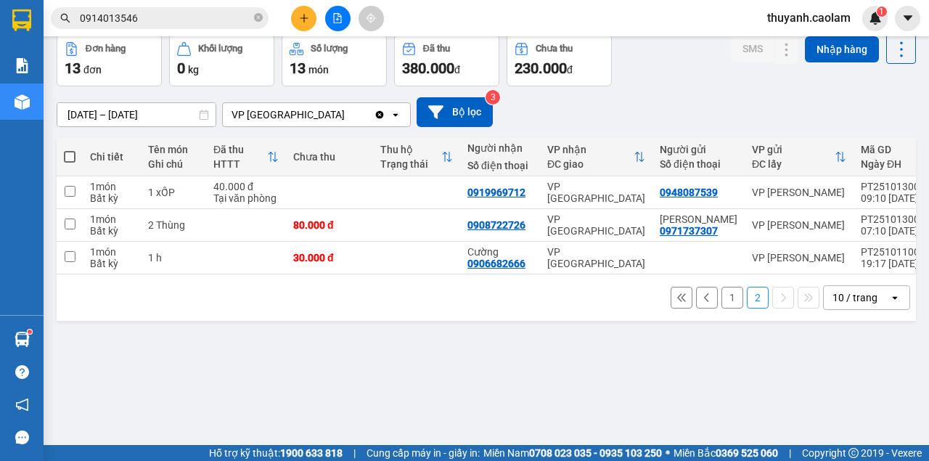
click at [727, 305] on button "1" at bounding box center [733, 298] width 22 height 22
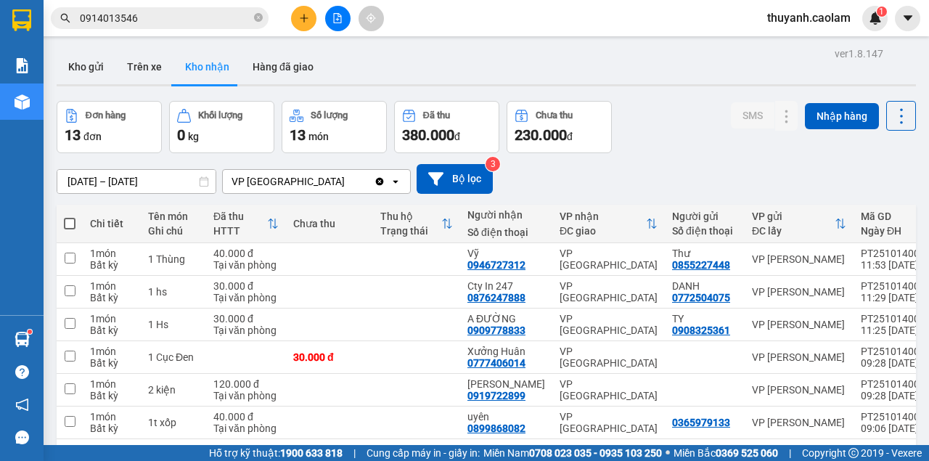
scroll to position [192, 0]
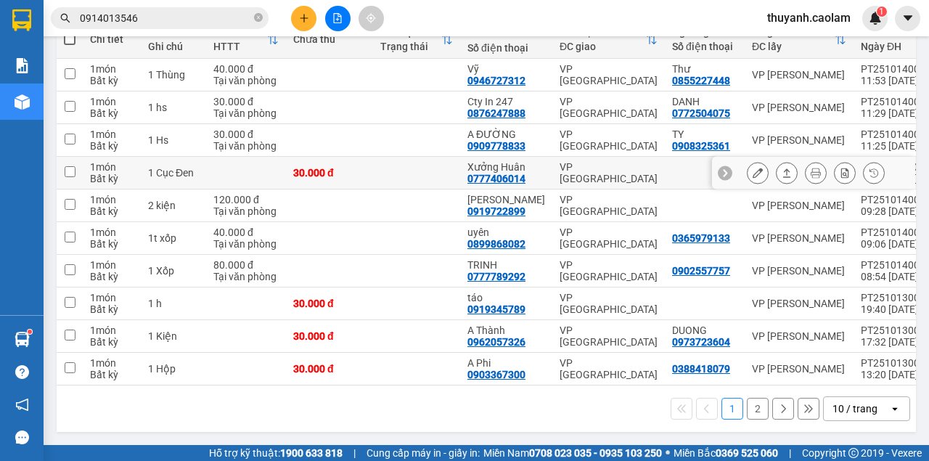
click at [722, 398] on button "1" at bounding box center [733, 409] width 22 height 22
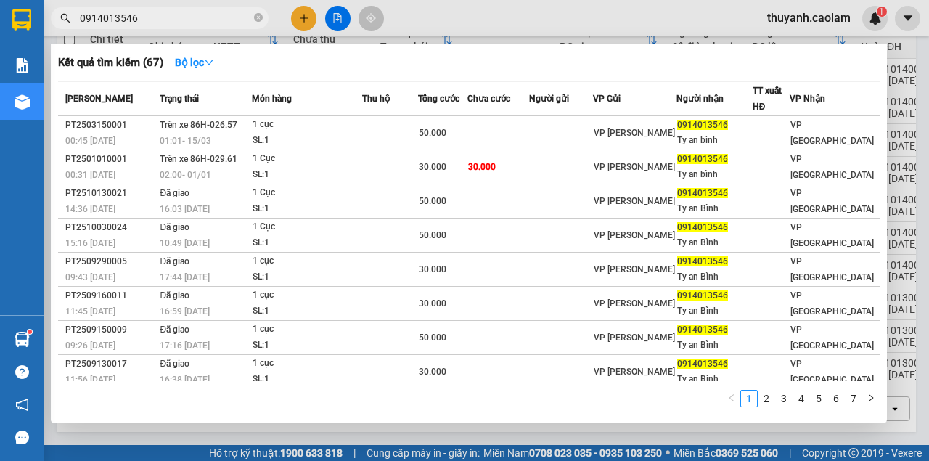
click at [168, 18] on input "0914013546" at bounding box center [165, 18] width 171 height 16
type input "0"
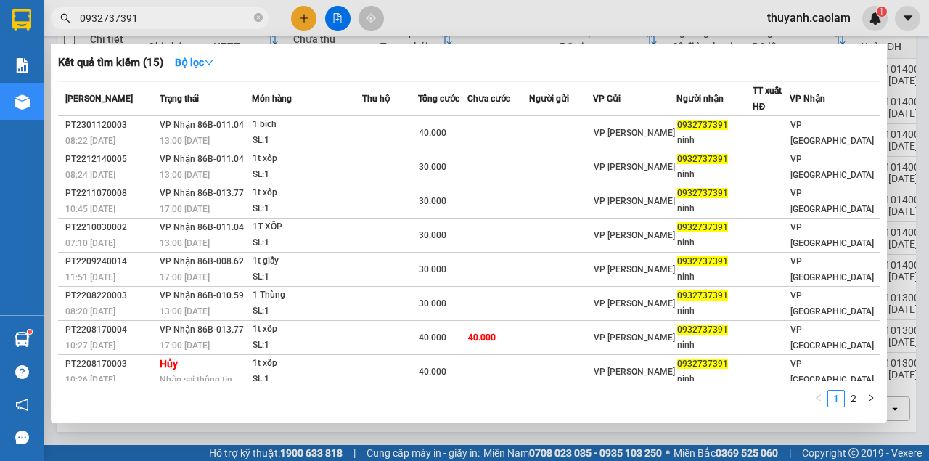
type input "0932737391"
click at [642, 49] on div "Kết quả tìm kiếm ( 15 ) Bộ lọc Mã ĐH Trạng thái Món hàng Thu hộ Tổng cước Chưa …" at bounding box center [469, 234] width 836 height 380
click at [639, 41] on div at bounding box center [464, 230] width 929 height 461
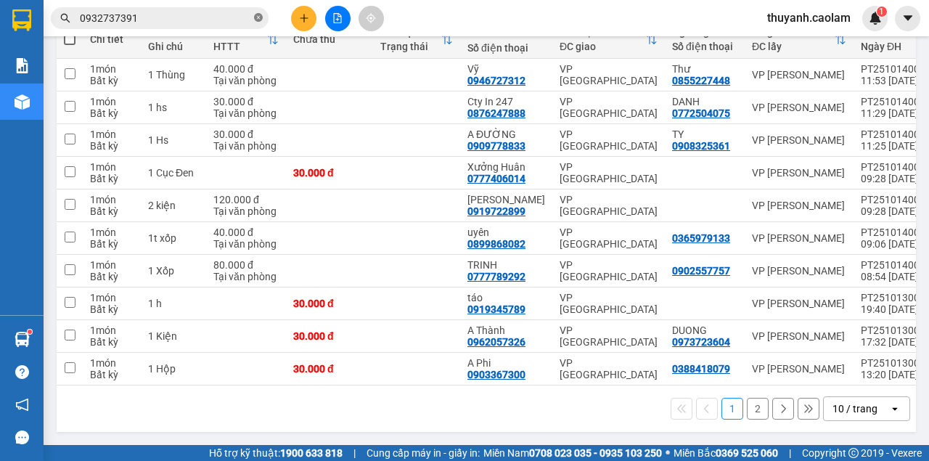
click at [256, 16] on icon "close-circle" at bounding box center [258, 17] width 9 height 9
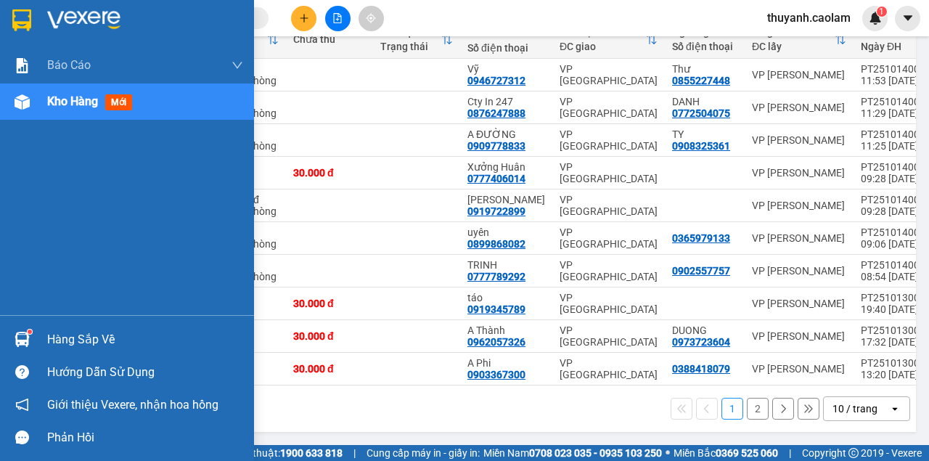
click at [23, 12] on img at bounding box center [21, 20] width 19 height 22
